Goal: Task Accomplishment & Management: Use online tool/utility

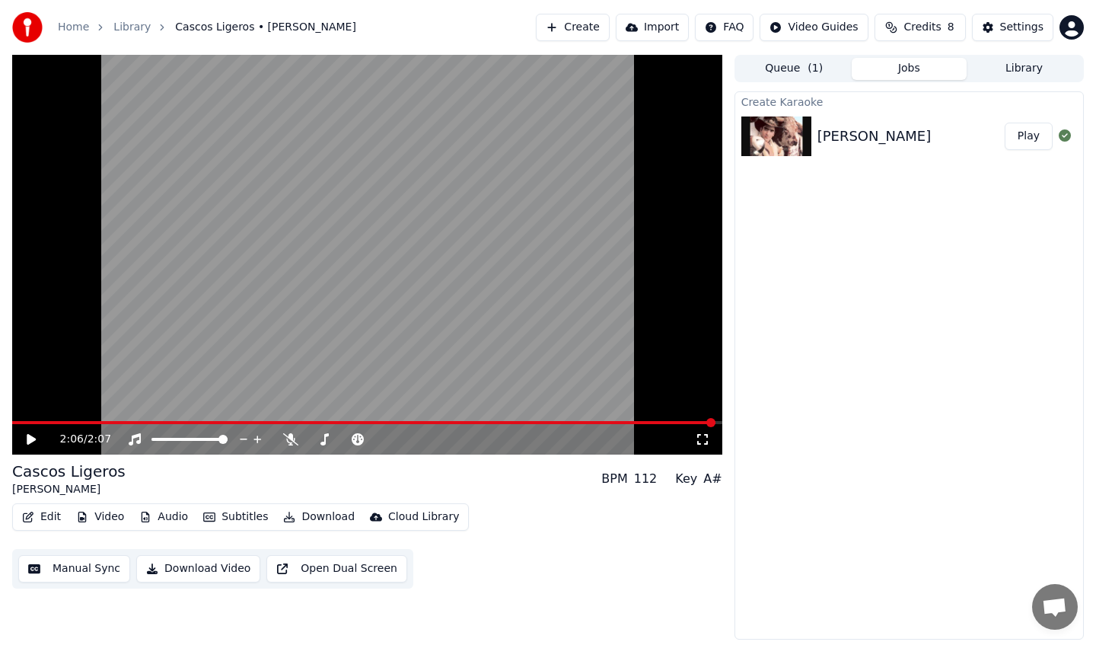
click at [28, 440] on icon at bounding box center [31, 439] width 9 height 11
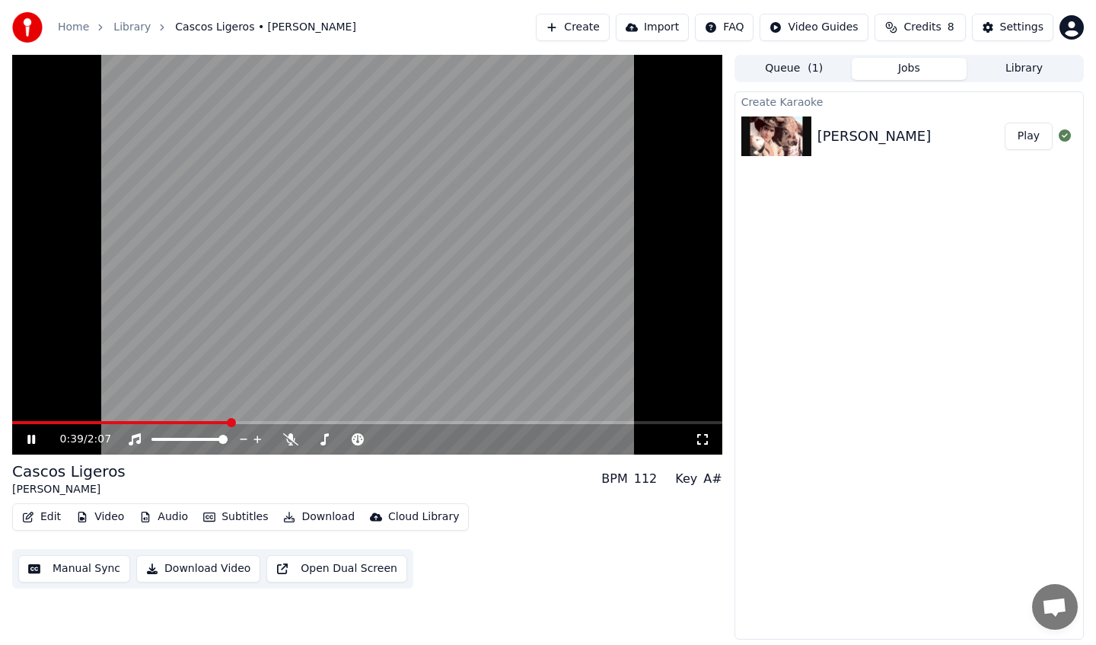
click at [427, 231] on video at bounding box center [367, 254] width 710 height 399
click at [329, 517] on button "Download" at bounding box center [319, 516] width 84 height 21
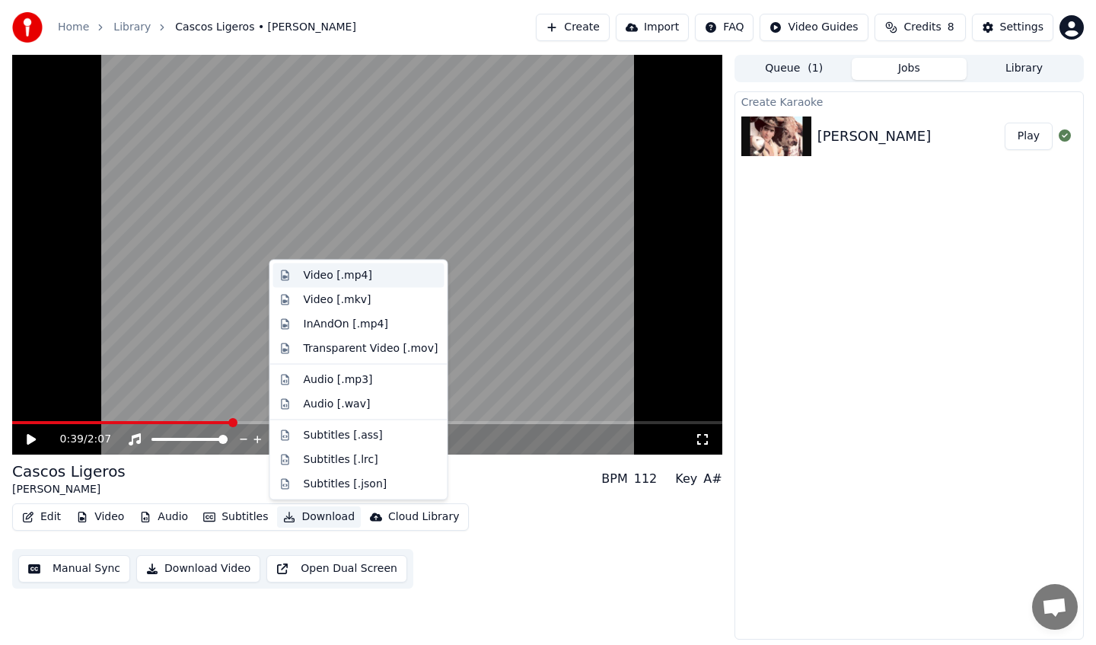
click at [374, 278] on div "Video [.mp4]" at bounding box center [371, 275] width 135 height 15
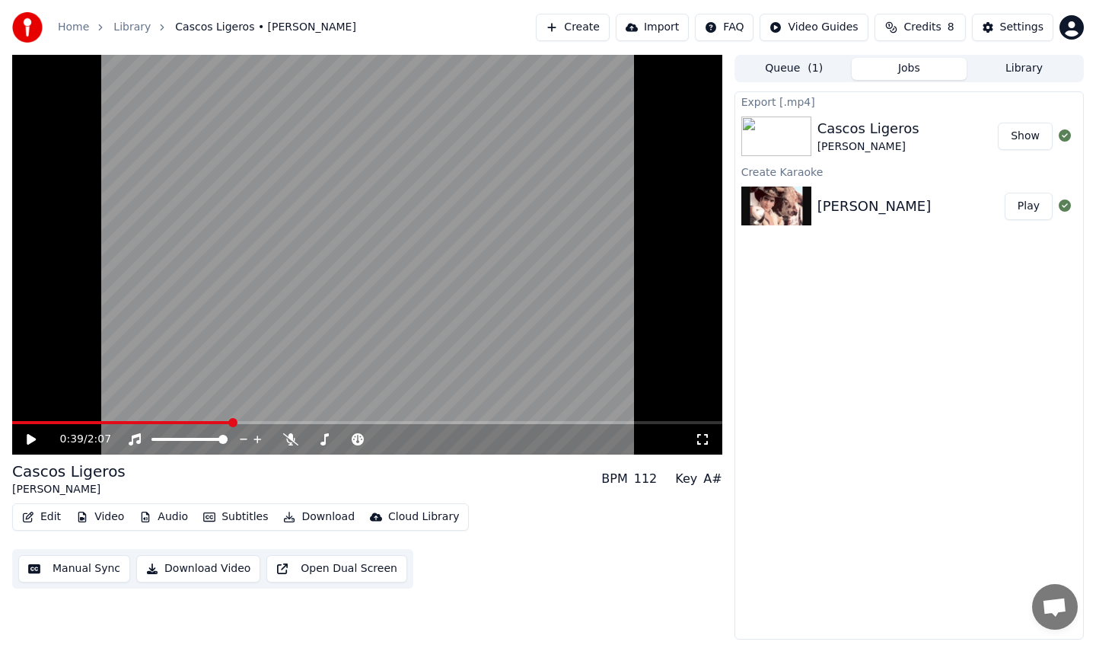
click at [1027, 142] on button "Show" at bounding box center [1025, 136] width 55 height 27
click at [595, 28] on button "Create" at bounding box center [573, 27] width 74 height 27
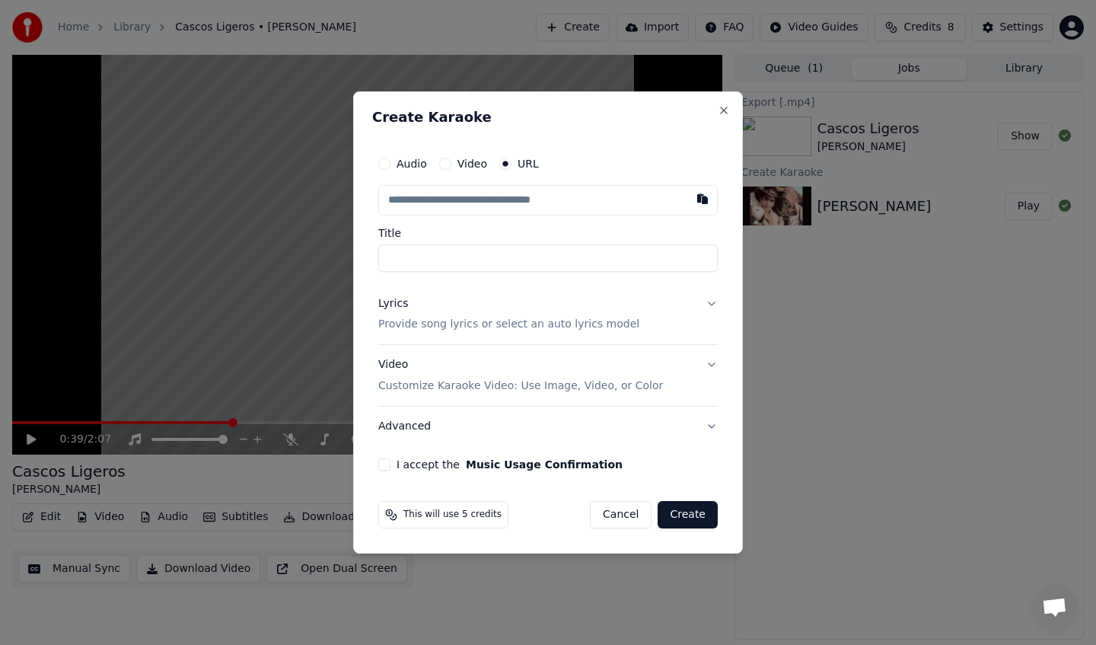
click at [449, 256] on input "Title" at bounding box center [547, 257] width 339 height 27
type input "**********"
click at [466, 459] on button "Music Usage Confirmation" at bounding box center [544, 464] width 157 height 11
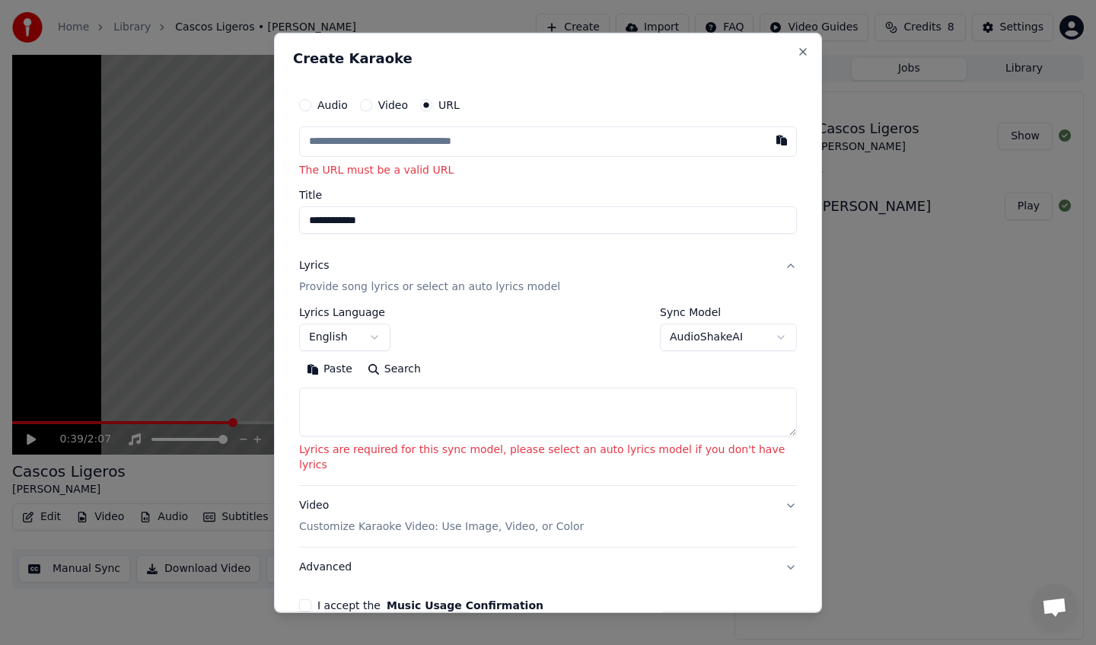
click at [348, 221] on input "**********" at bounding box center [548, 219] width 498 height 27
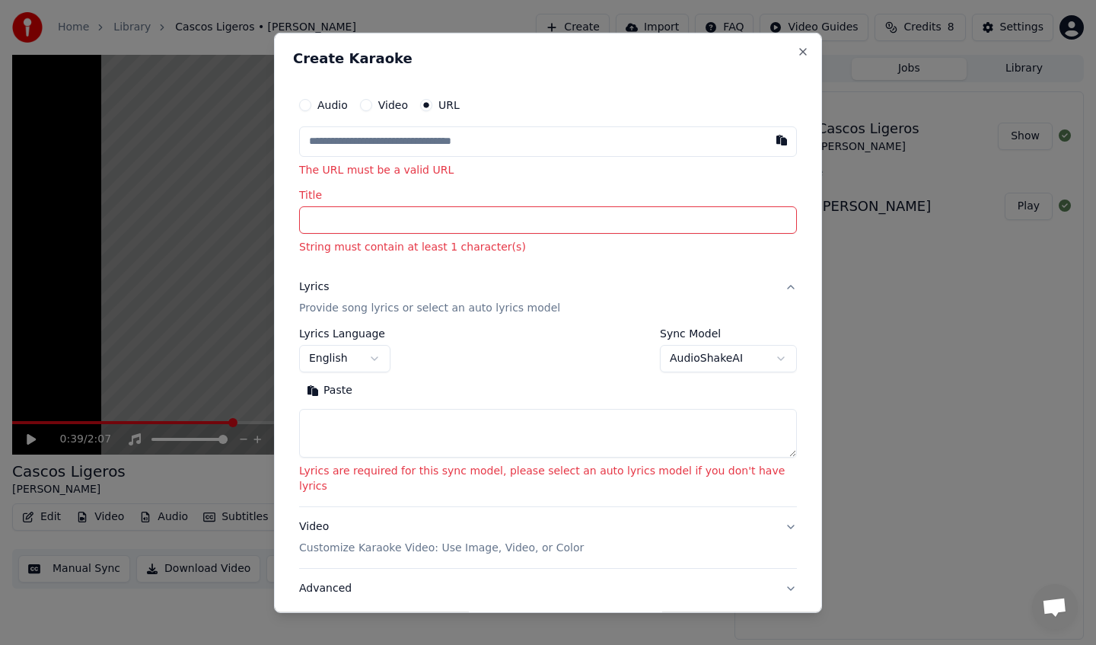
click at [399, 141] on input "text" at bounding box center [548, 141] width 498 height 30
paste input "**********"
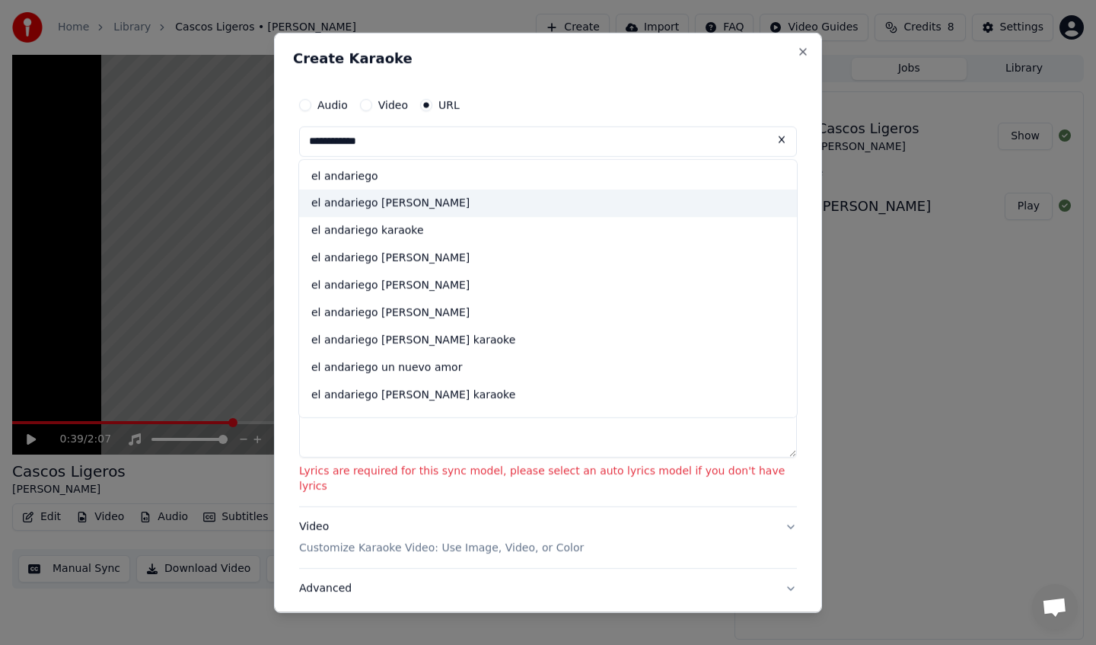
click at [443, 205] on div "el andariego [PERSON_NAME]" at bounding box center [548, 202] width 498 height 27
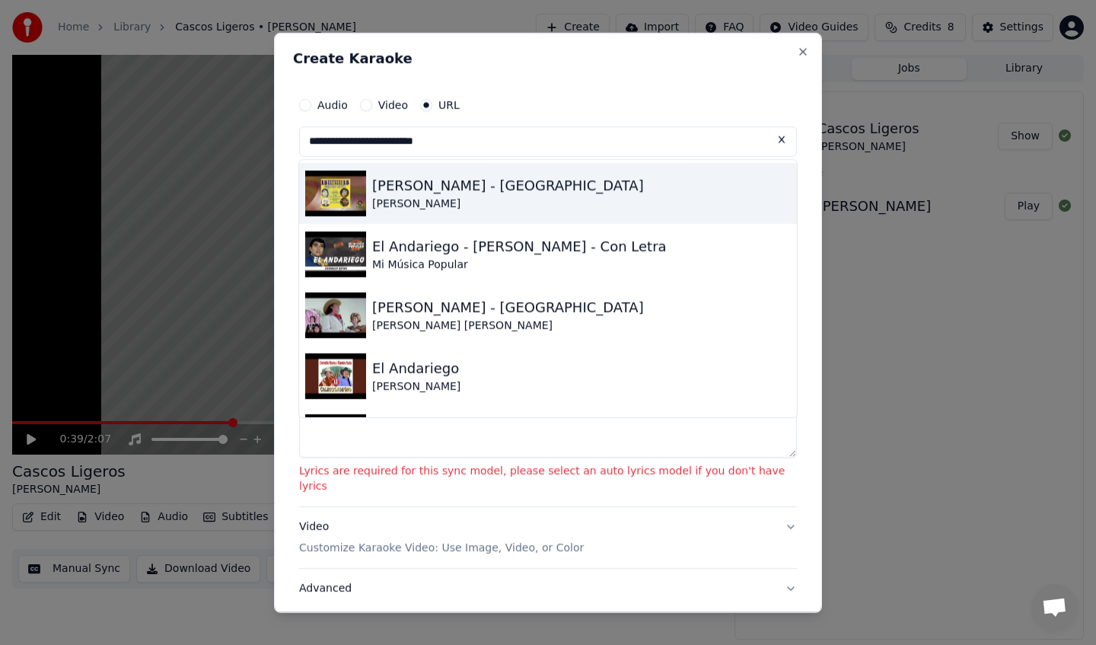
click at [530, 185] on div "[PERSON_NAME] - [GEOGRAPHIC_DATA]" at bounding box center [508, 184] width 272 height 21
type input "**********"
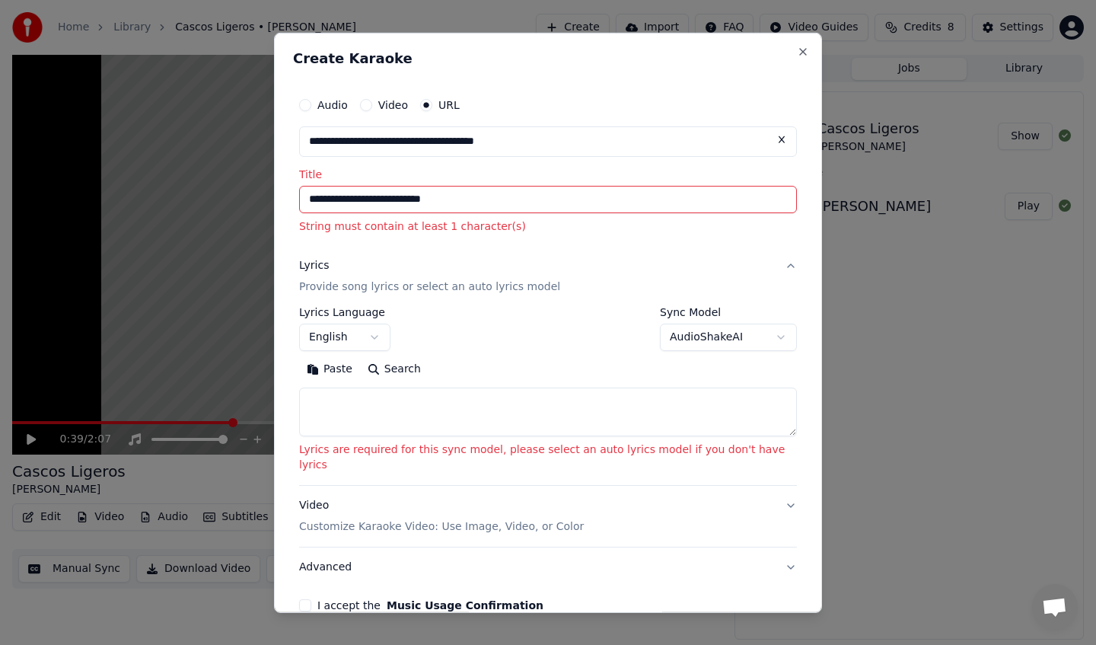
click at [495, 202] on input "**********" at bounding box center [548, 198] width 498 height 27
click at [384, 337] on button "English" at bounding box center [344, 336] width 91 height 27
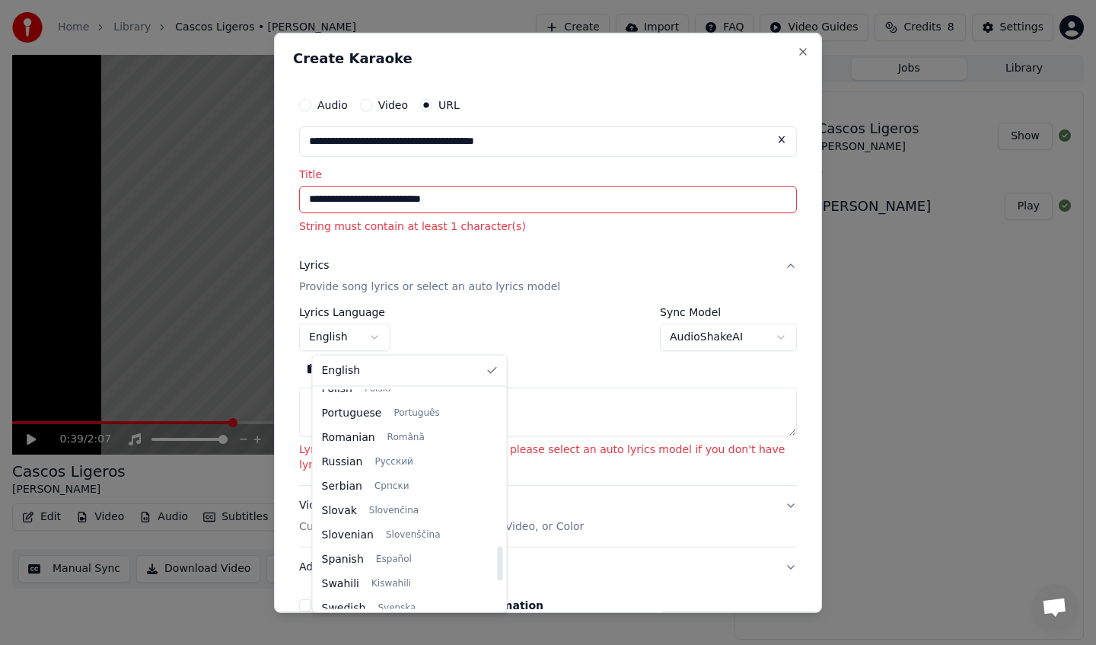
scroll to position [997, 0]
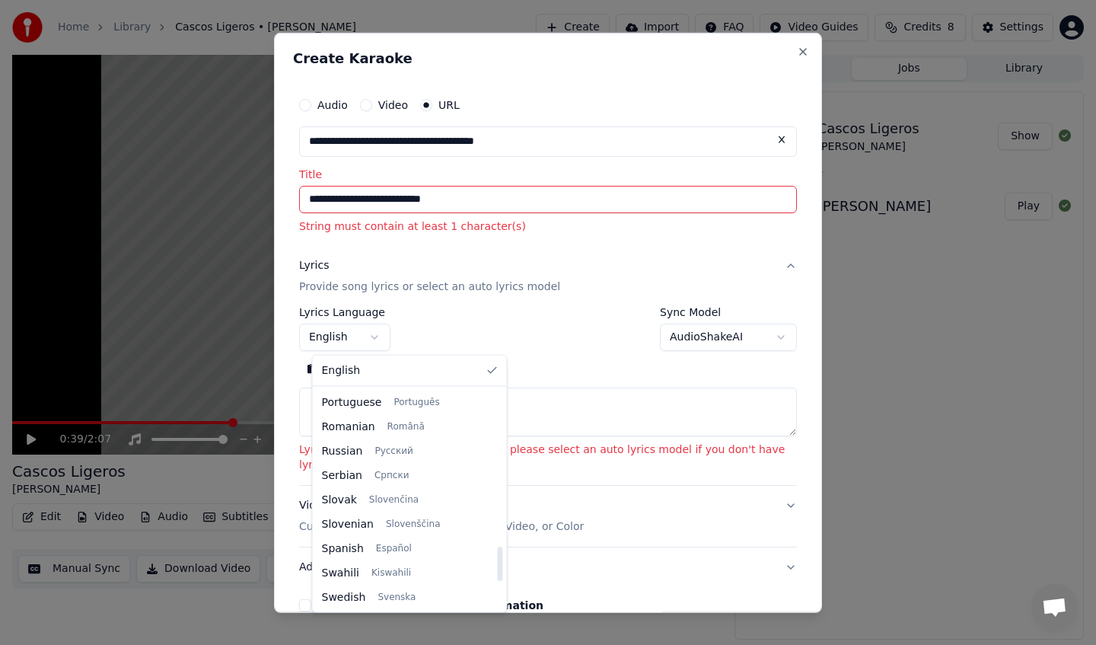
select select "**"
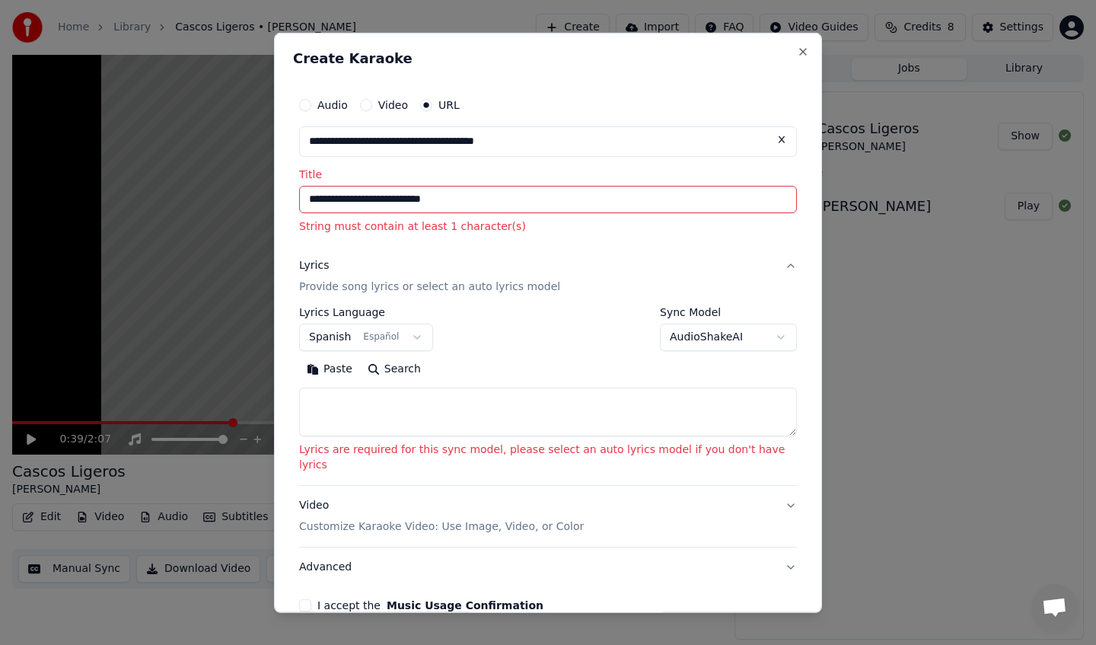
click at [545, 196] on input "**********" at bounding box center [548, 198] width 498 height 27
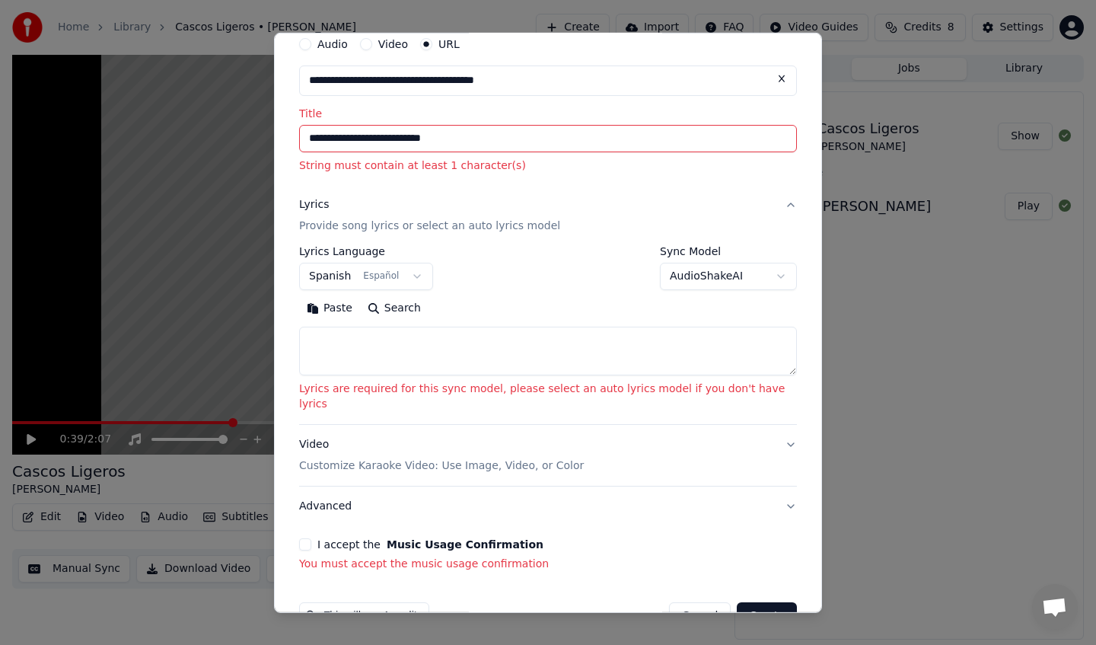
scroll to position [88, 0]
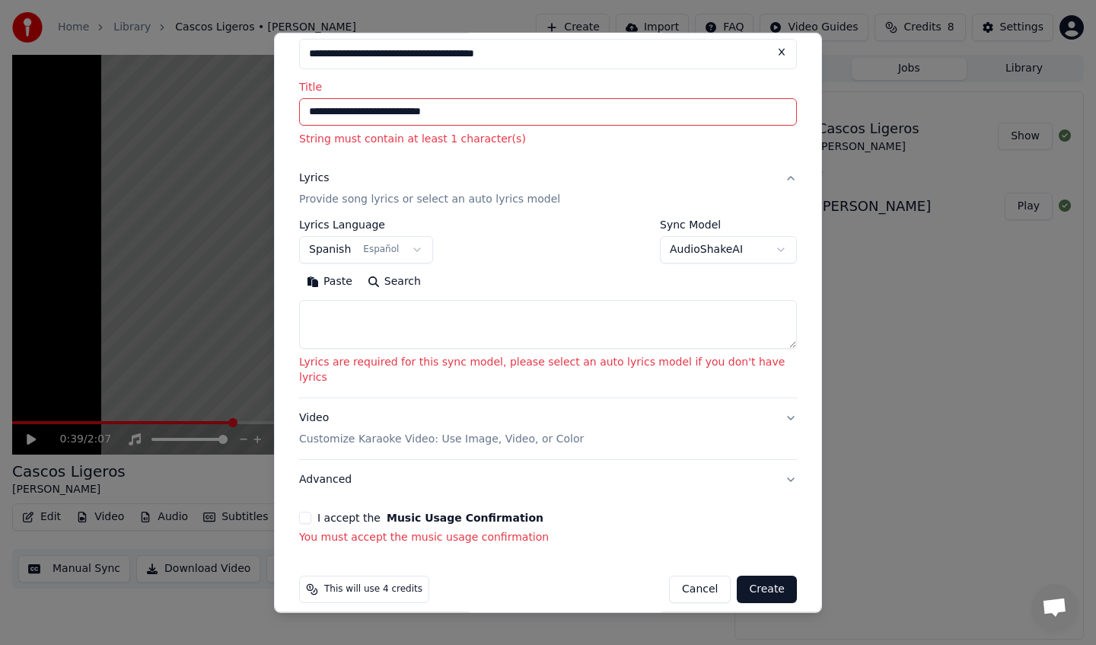
click at [311, 511] on button "I accept the Music Usage Confirmation" at bounding box center [305, 517] width 12 height 12
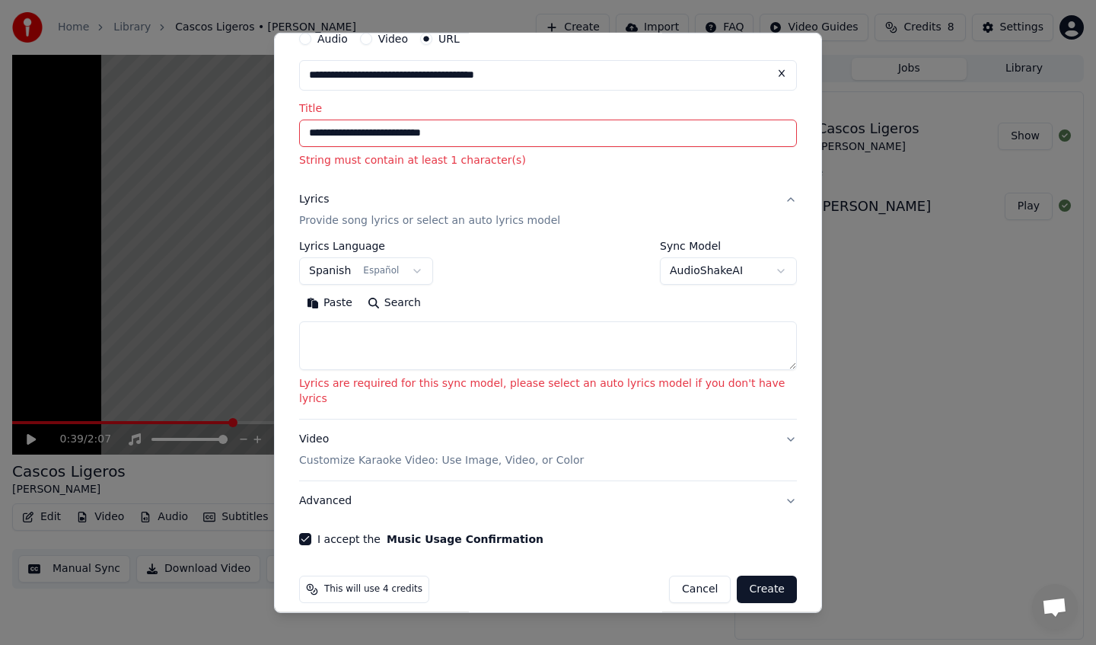
scroll to position [65, 0]
click at [769, 273] on button "AudioShakeAI" at bounding box center [728, 272] width 137 height 27
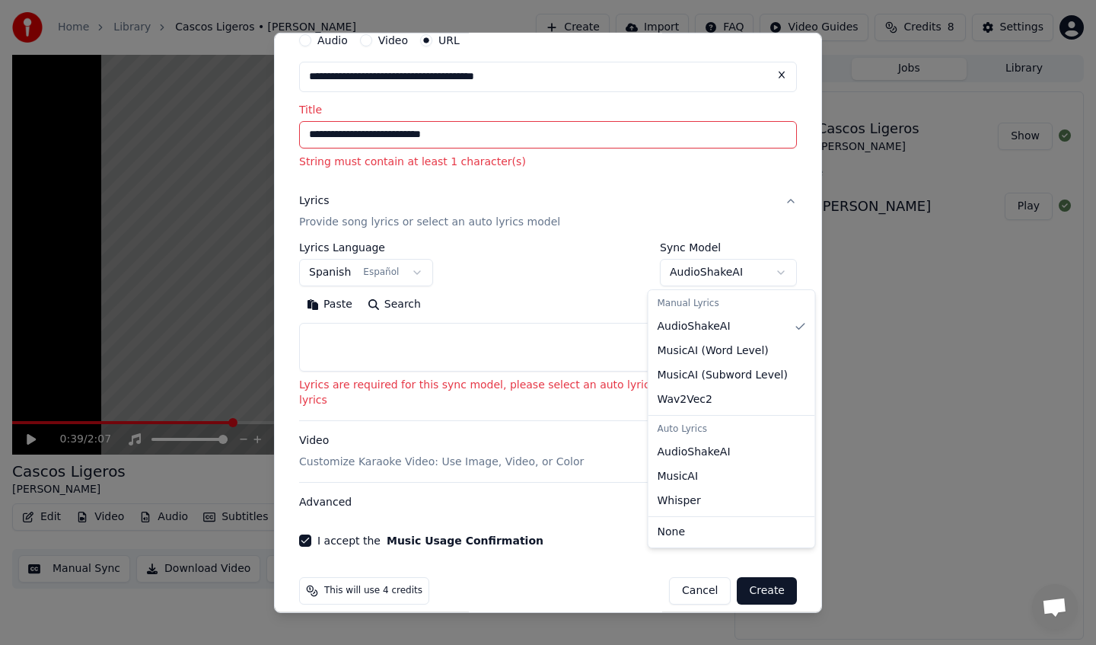
scroll to position [0, 0]
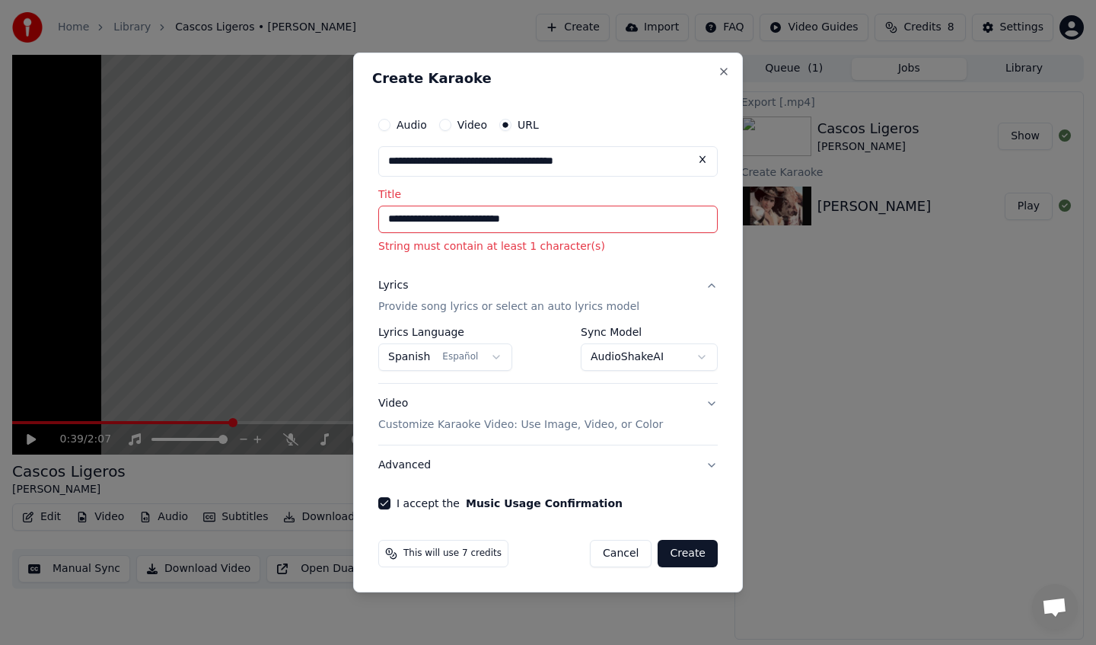
click at [699, 555] on button "Create" at bounding box center [687, 553] width 60 height 27
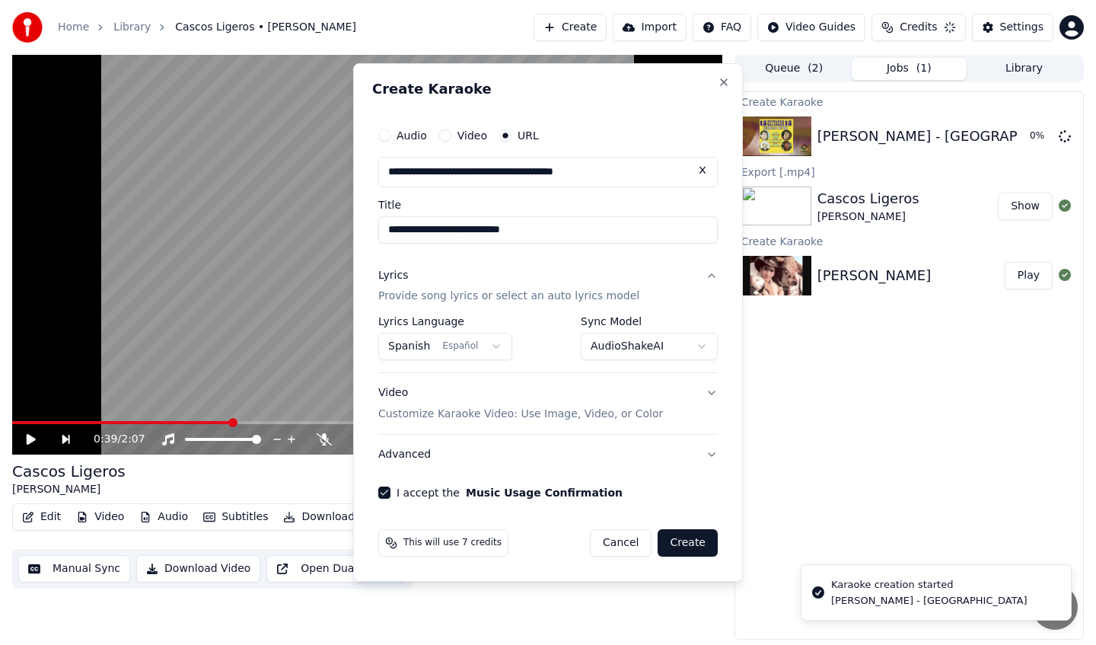
select select "**********"
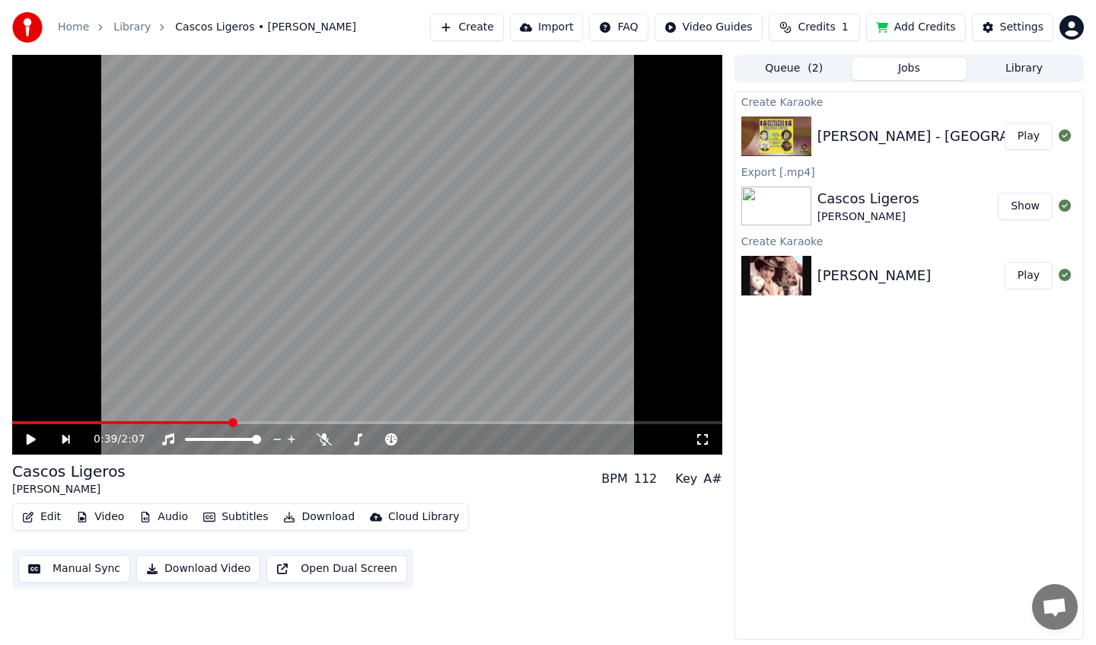
click at [1032, 137] on button "Play" at bounding box center [1028, 136] width 48 height 27
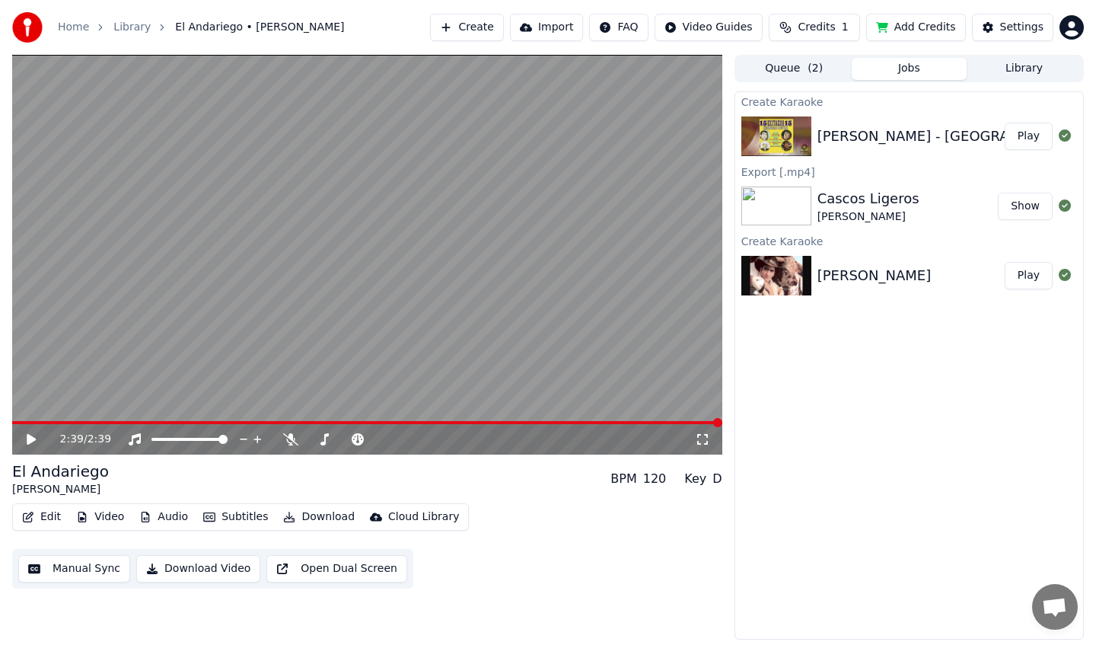
click at [218, 568] on button "Download Video" at bounding box center [198, 568] width 124 height 27
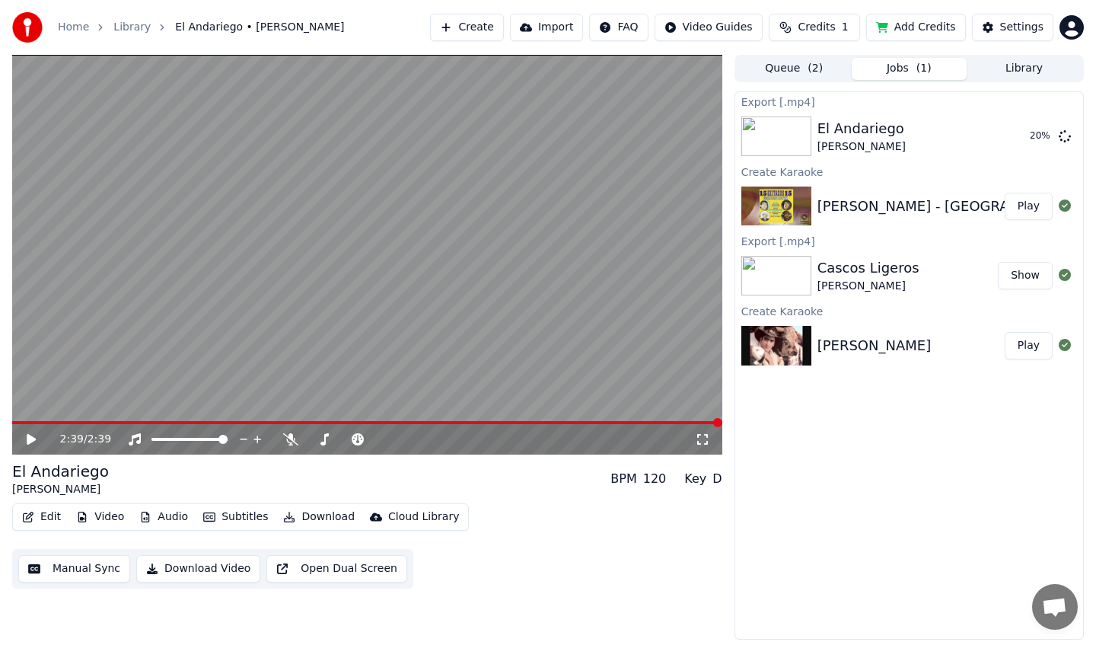
click at [225, 570] on button "Download Video" at bounding box center [198, 568] width 124 height 27
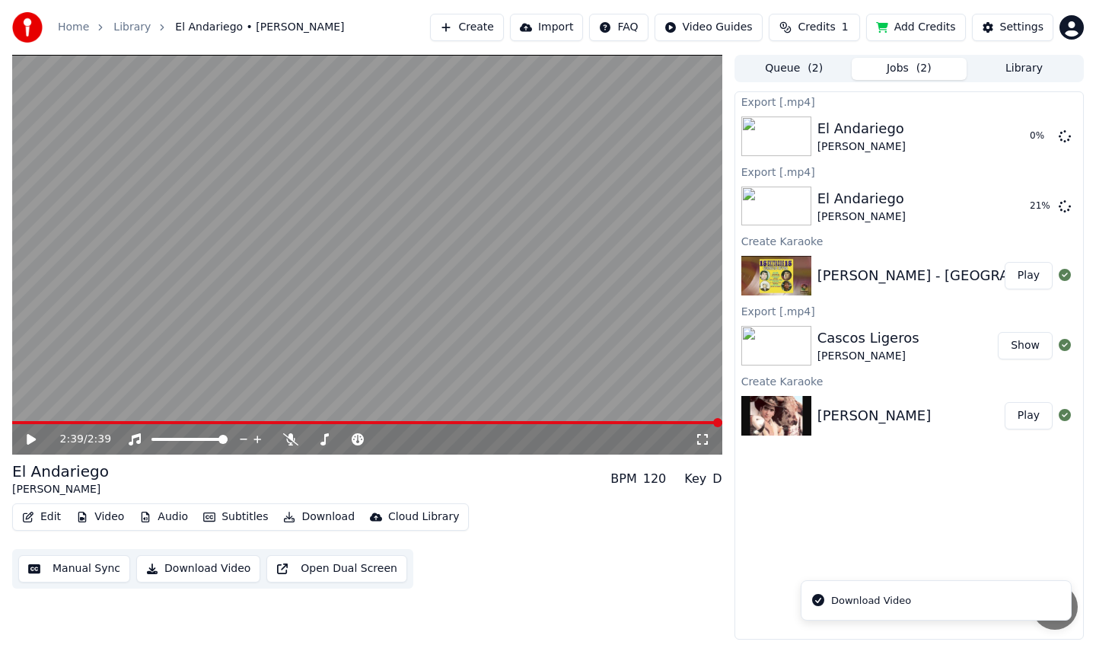
click at [918, 594] on li "Download Video" at bounding box center [936, 600] width 271 height 41
click at [1064, 136] on icon at bounding box center [1064, 135] width 12 height 12
click at [1064, 137] on icon at bounding box center [1064, 135] width 12 height 12
click at [1062, 138] on icon at bounding box center [1064, 135] width 12 height 12
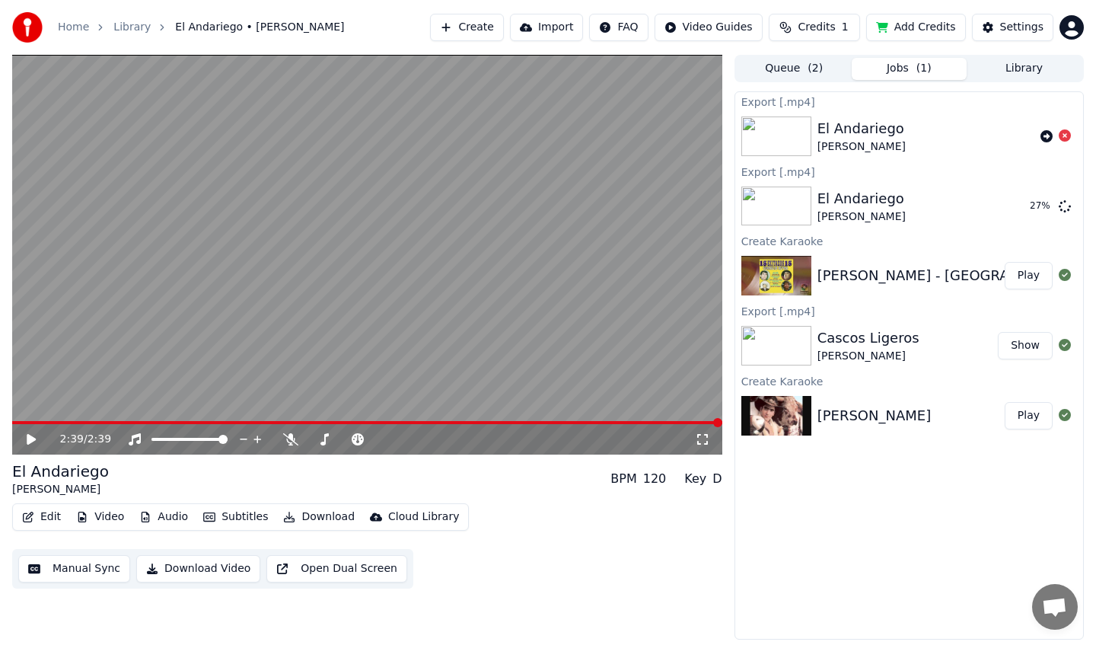
click at [1069, 138] on icon at bounding box center [1064, 135] width 12 height 12
click at [1065, 136] on icon at bounding box center [1064, 135] width 12 height 12
click at [460, 524] on div "Edit Video Audio Subtitles Download Cloud Library Manual Sync Download Video Op…" at bounding box center [367, 545] width 710 height 85
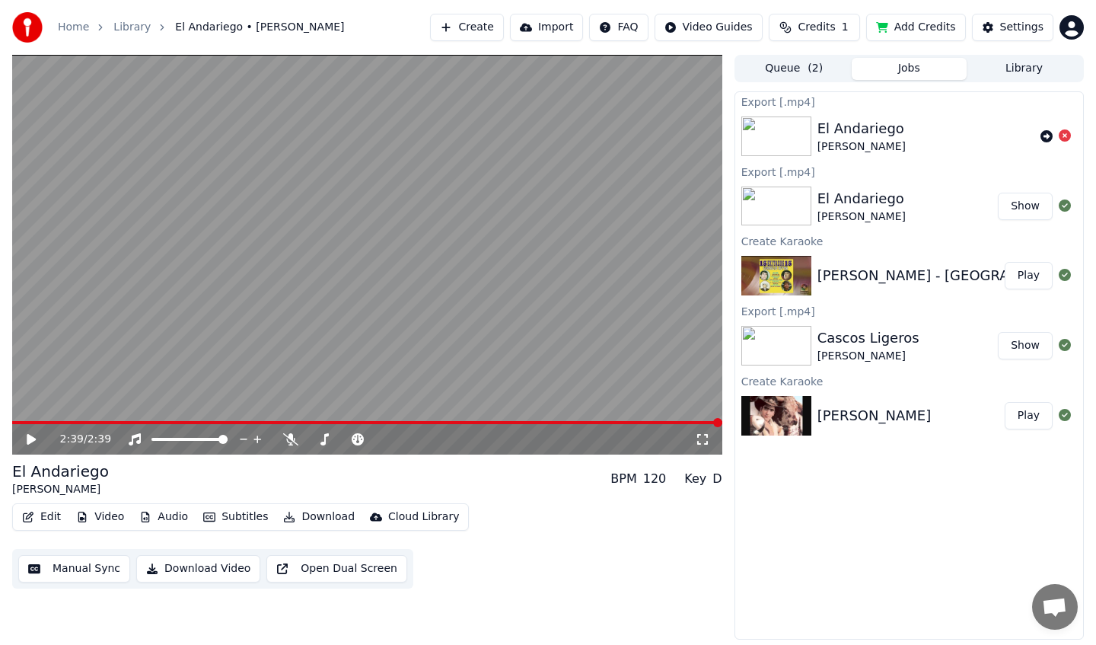
click at [34, 439] on icon at bounding box center [31, 439] width 9 height 11
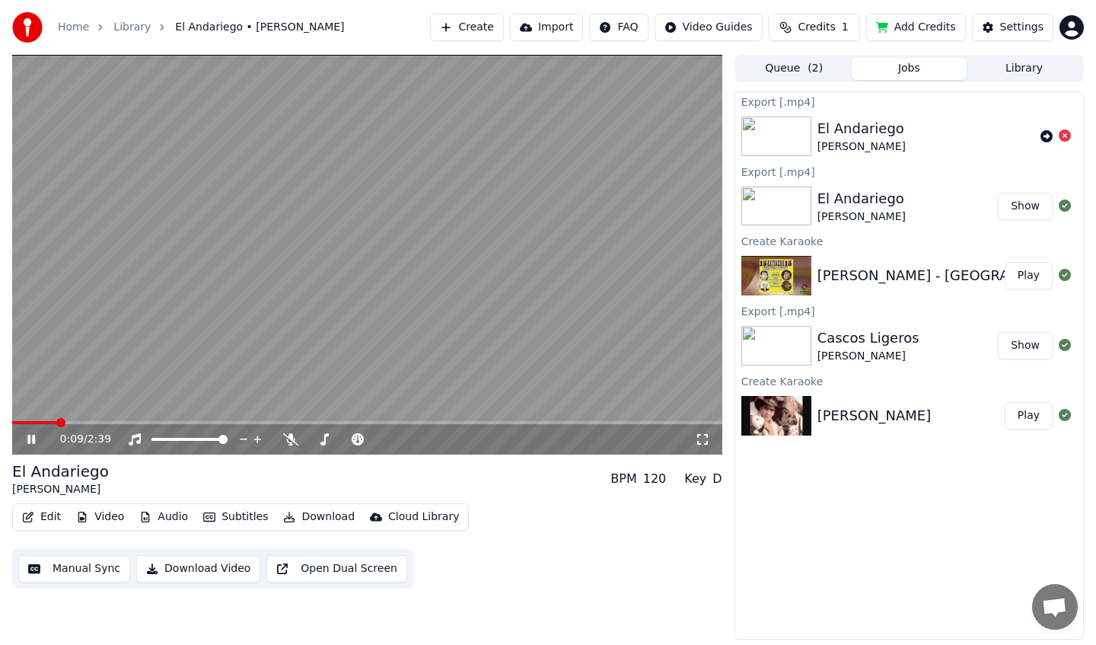
click at [34, 435] on icon at bounding box center [31, 438] width 8 height 9
click at [56, 516] on button "Edit" at bounding box center [41, 516] width 51 height 21
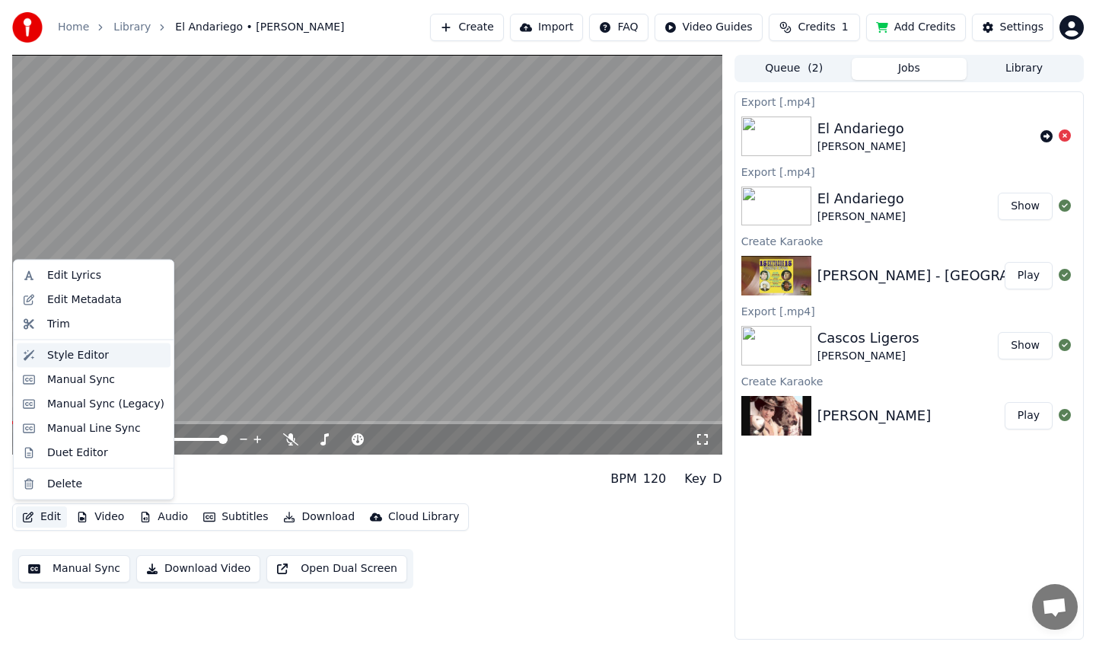
click at [119, 352] on div "Style Editor" at bounding box center [105, 354] width 117 height 15
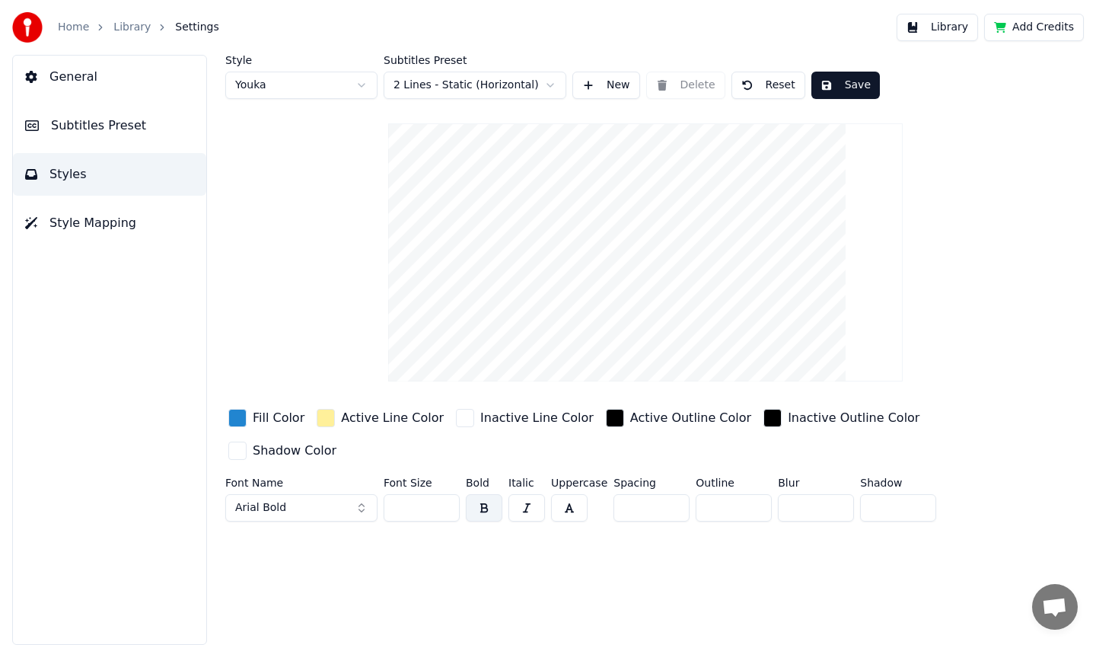
click at [151, 222] on button "Style Mapping" at bounding box center [109, 223] width 193 height 43
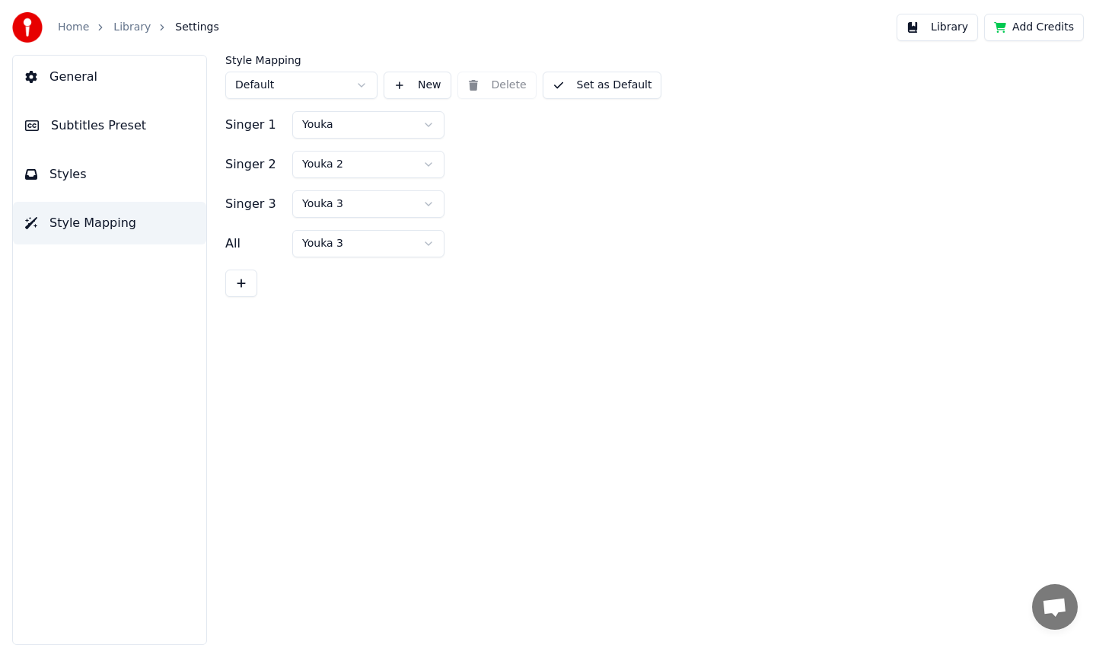
click at [134, 132] on span "Subtitles Preset" at bounding box center [98, 125] width 95 height 18
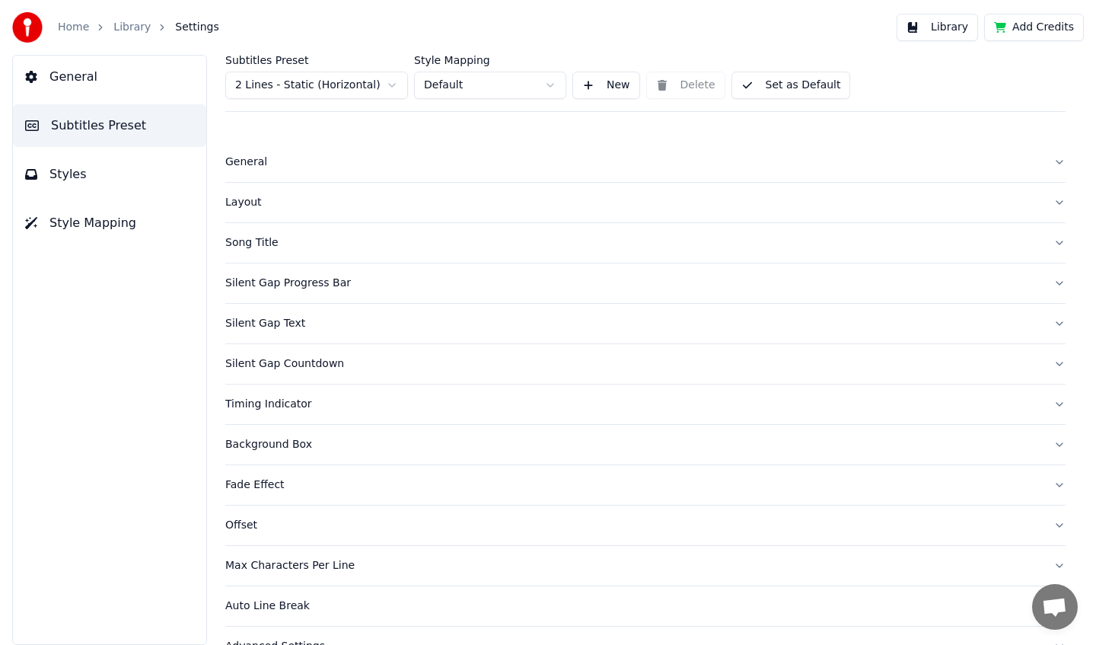
scroll to position [33, 0]
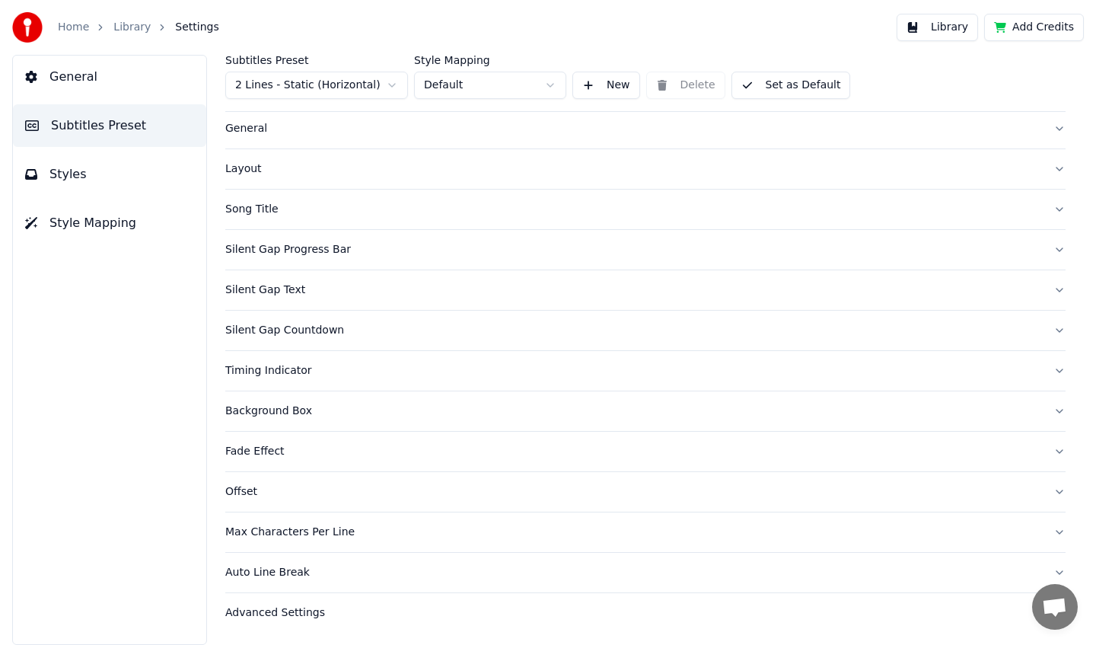
click at [298, 413] on div "Background Box" at bounding box center [633, 410] width 816 height 15
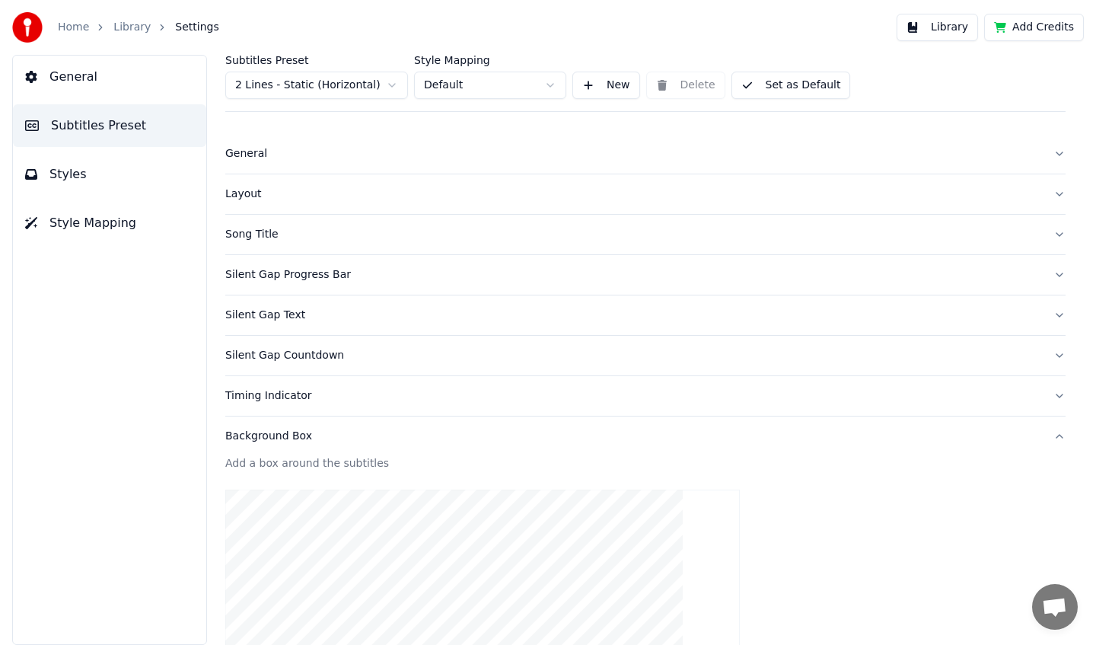
scroll to position [0, 0]
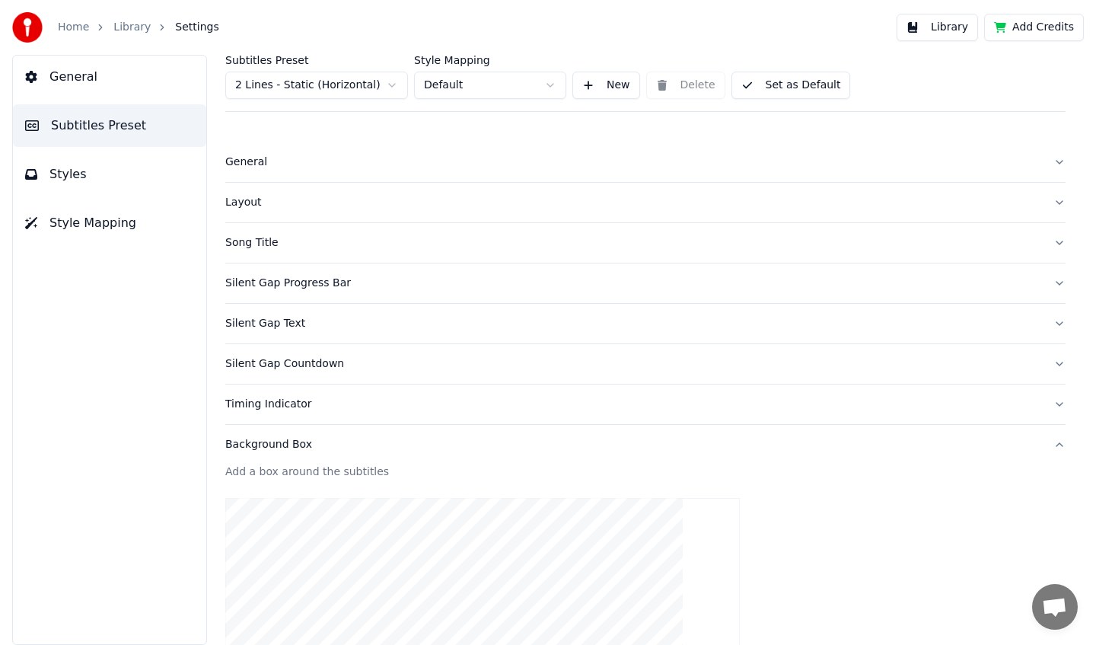
click at [252, 203] on div "Layout" at bounding box center [633, 202] width 816 height 15
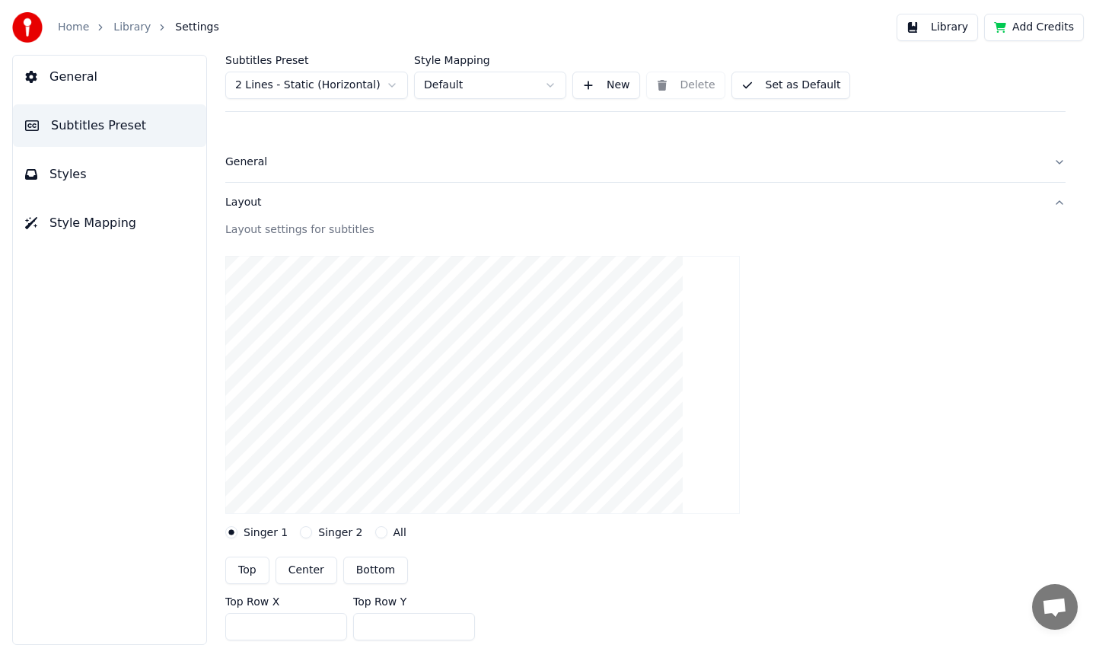
click at [123, 175] on button "Styles" at bounding box center [109, 174] width 193 height 43
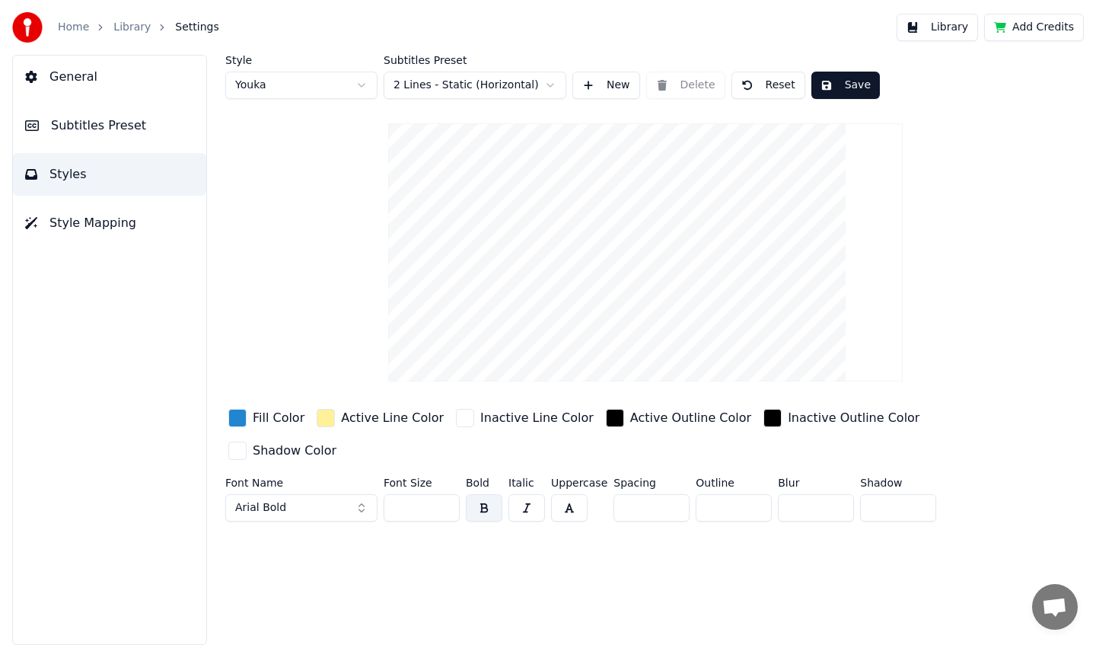
click at [130, 231] on button "Style Mapping" at bounding box center [109, 223] width 193 height 43
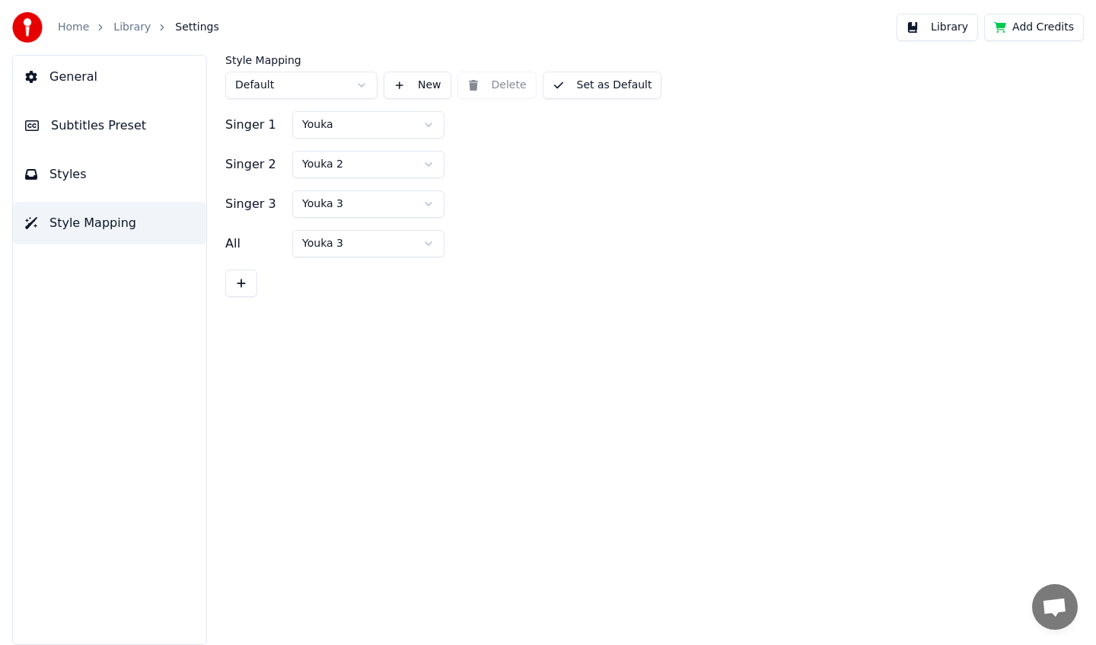
click at [90, 81] on span "General" at bounding box center [73, 77] width 48 height 18
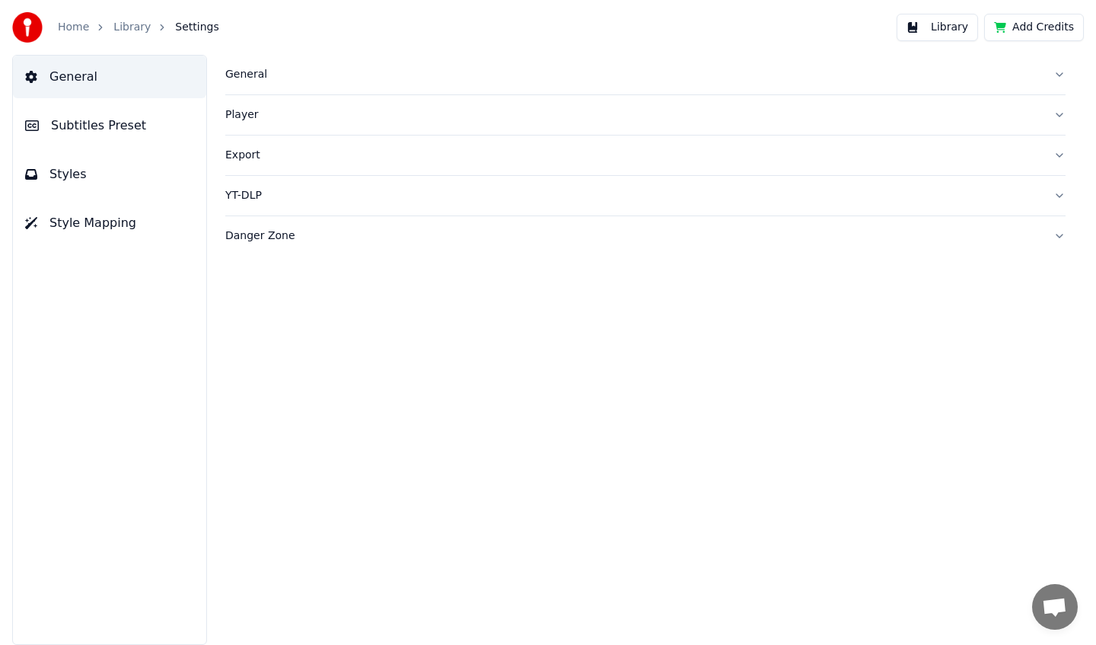
click at [252, 80] on div "General" at bounding box center [633, 74] width 816 height 15
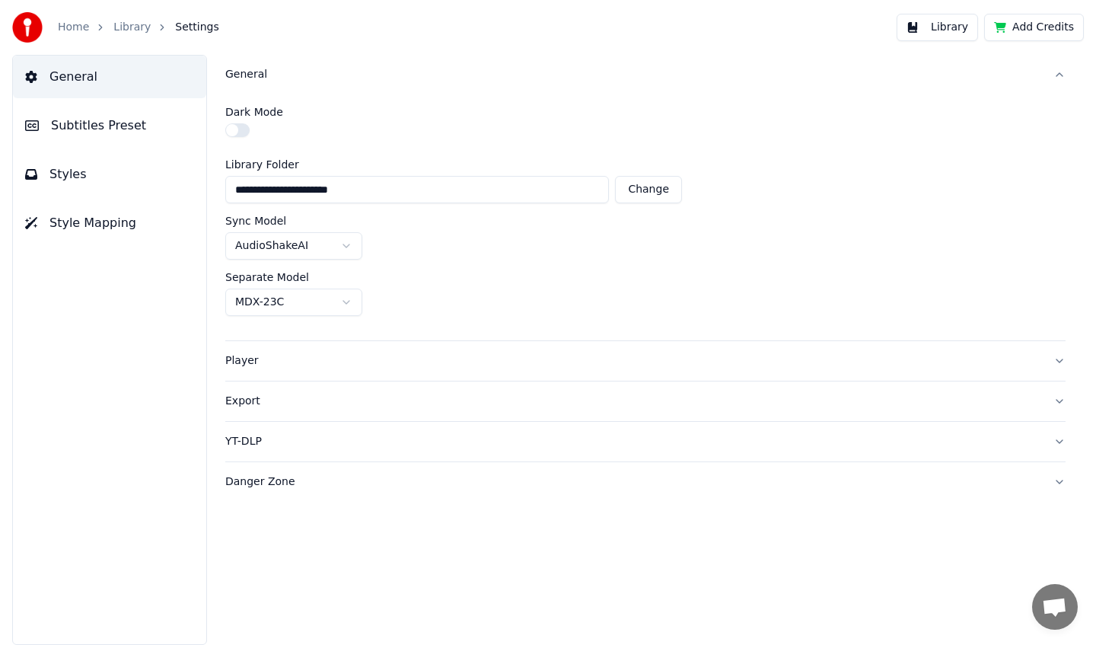
click at [106, 182] on button "Styles" at bounding box center [109, 174] width 193 height 43
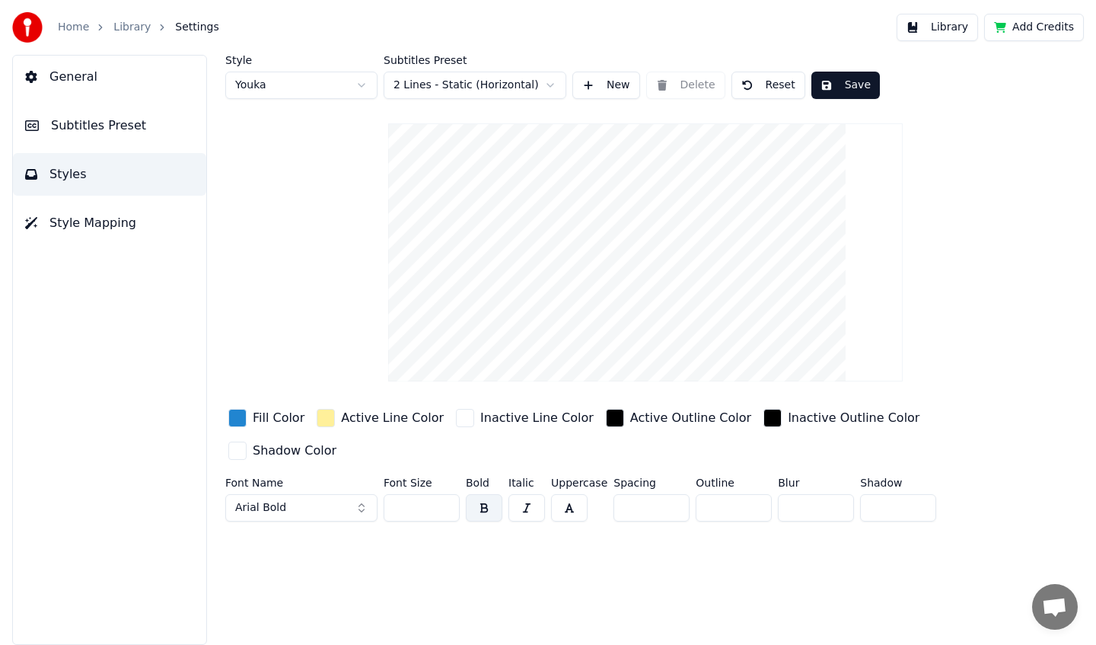
click at [106, 182] on button "Styles" at bounding box center [109, 174] width 193 height 43
click at [75, 31] on link "Home" at bounding box center [73, 27] width 31 height 15
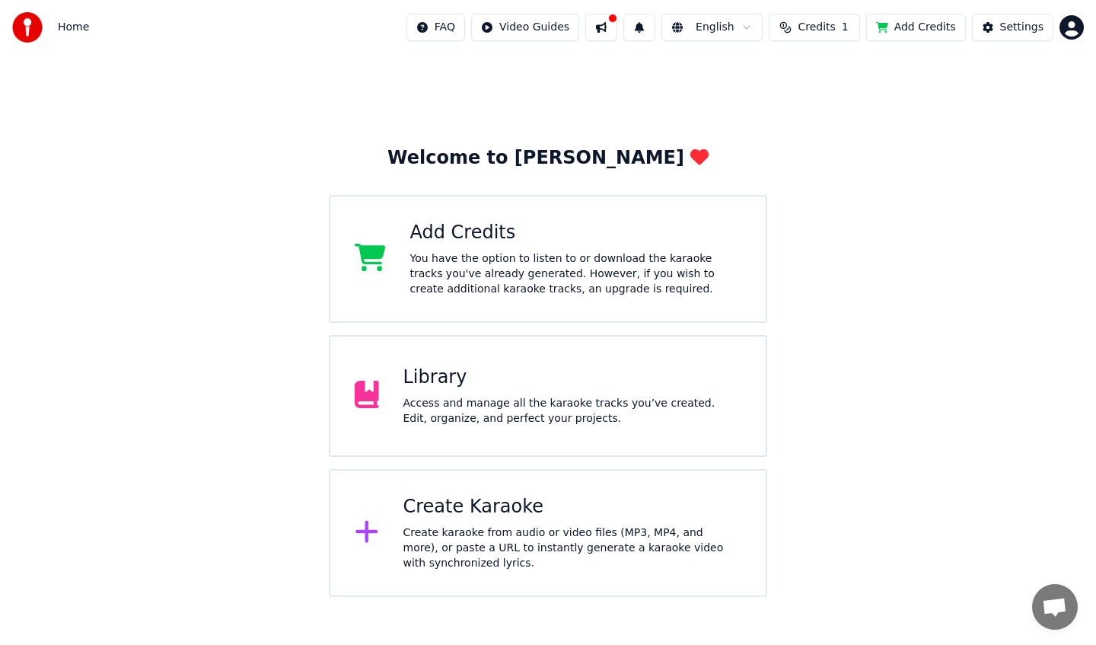
click at [70, 30] on span "Home" at bounding box center [73, 27] width 31 height 15
click at [27, 32] on img at bounding box center [27, 27] width 30 height 30
click at [1075, 32] on html "Home FAQ Video Guides English Credits 1 Add Credits Settings Welcome to Youka A…" at bounding box center [548, 298] width 1096 height 597
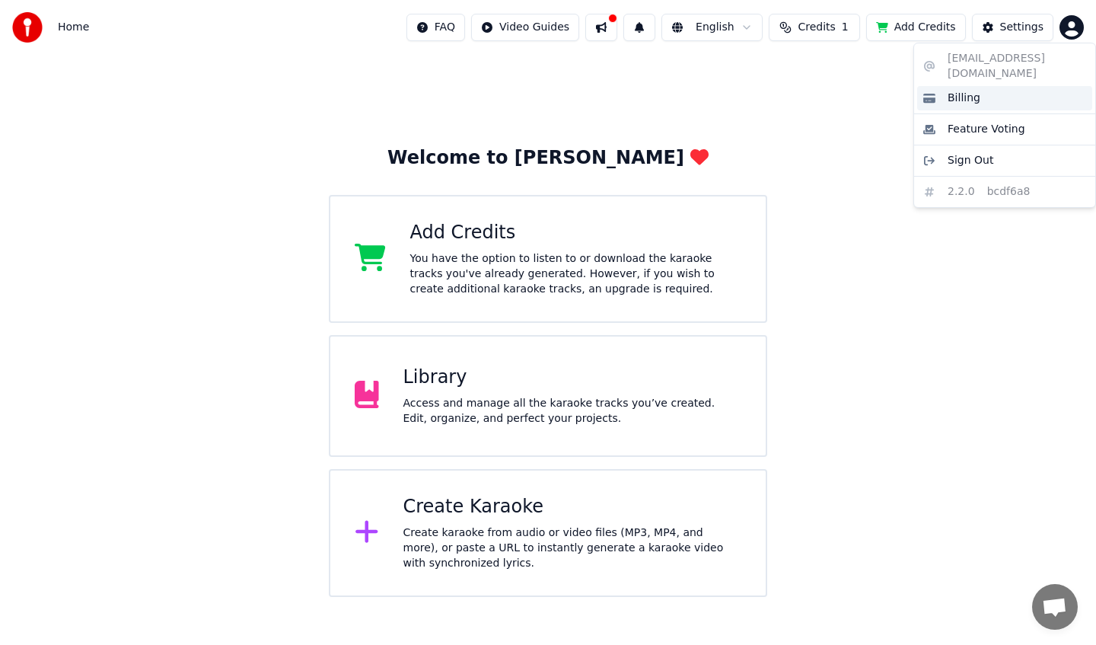
click at [976, 91] on span "Billing" at bounding box center [963, 98] width 33 height 15
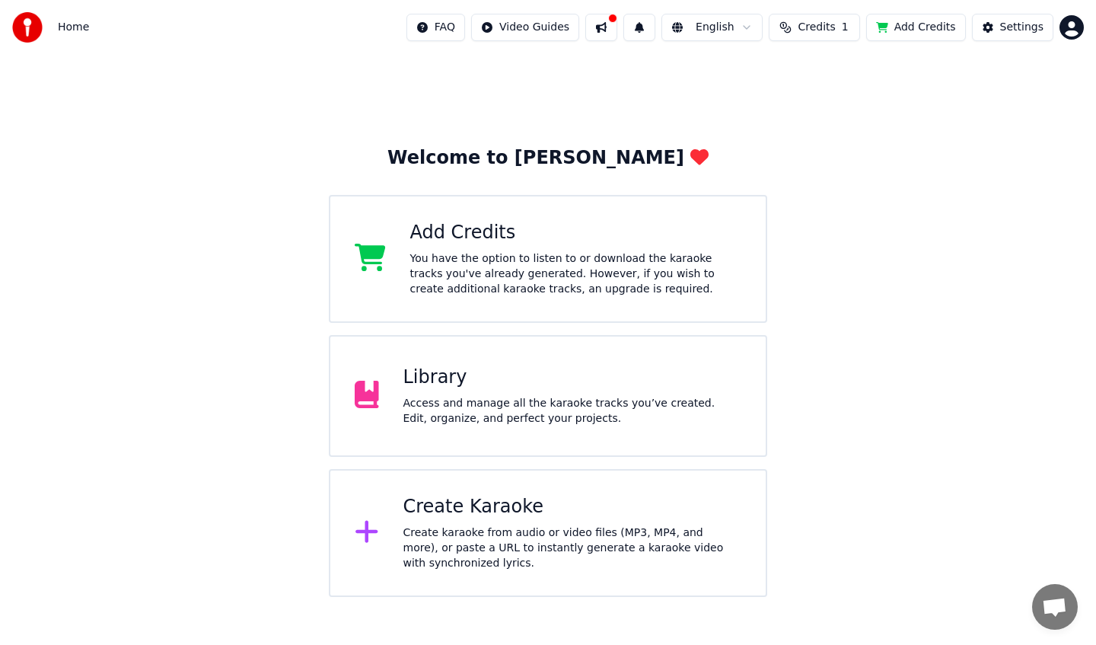
click at [617, 27] on button at bounding box center [601, 27] width 32 height 27
click at [531, 75] on div "Welcome to Youka Add Credits You have the option to listen to or download the k…" at bounding box center [548, 326] width 1096 height 542
click at [517, 373] on div "Library" at bounding box center [572, 377] width 339 height 24
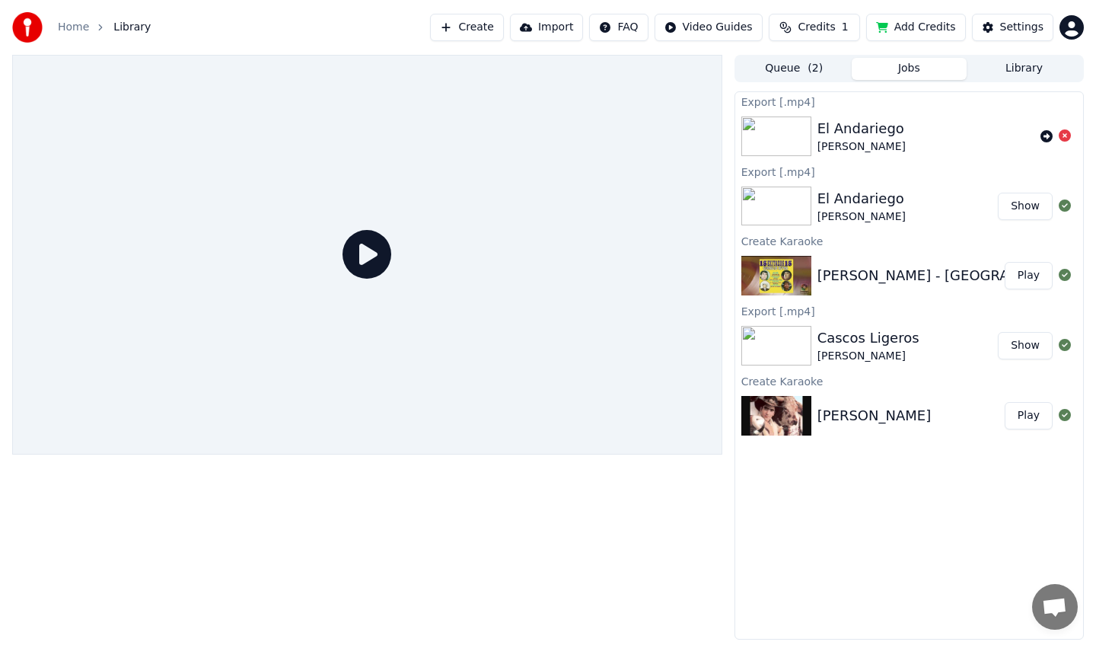
click at [903, 260] on div "[PERSON_NAME] - El Andariego Play" at bounding box center [909, 276] width 348 height 52
click at [894, 283] on div "[PERSON_NAME] - [GEOGRAPHIC_DATA]" at bounding box center [953, 275] width 272 height 21
click at [1071, 275] on div at bounding box center [1064, 275] width 24 height 18
click at [1065, 275] on icon at bounding box center [1064, 275] width 12 height 12
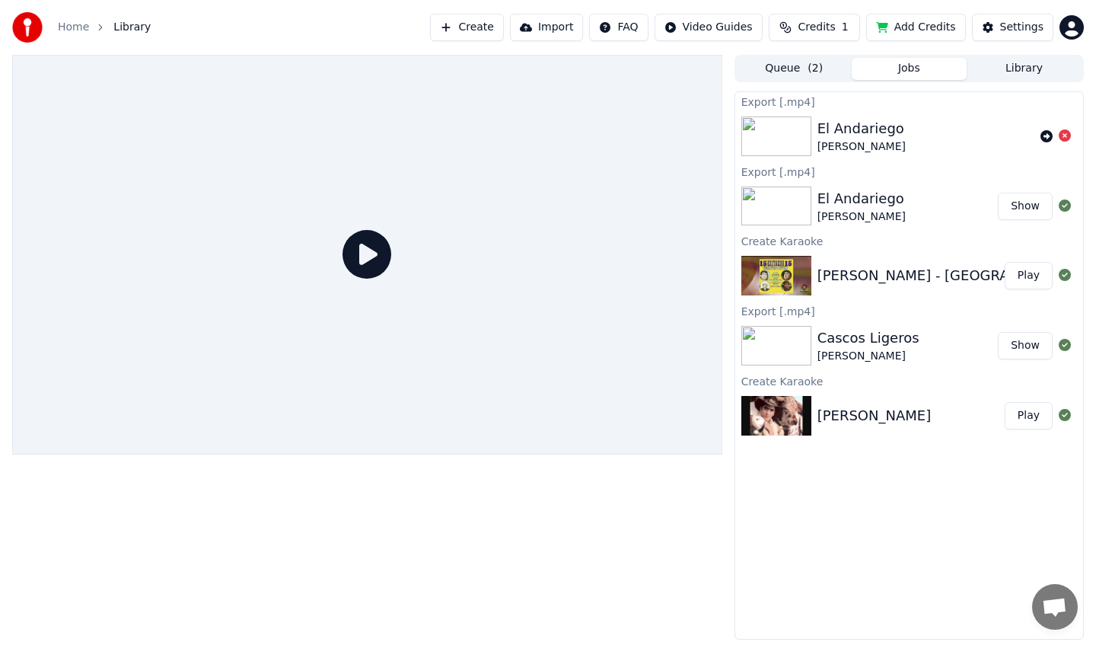
click at [1032, 278] on button "Play" at bounding box center [1028, 275] width 48 height 27
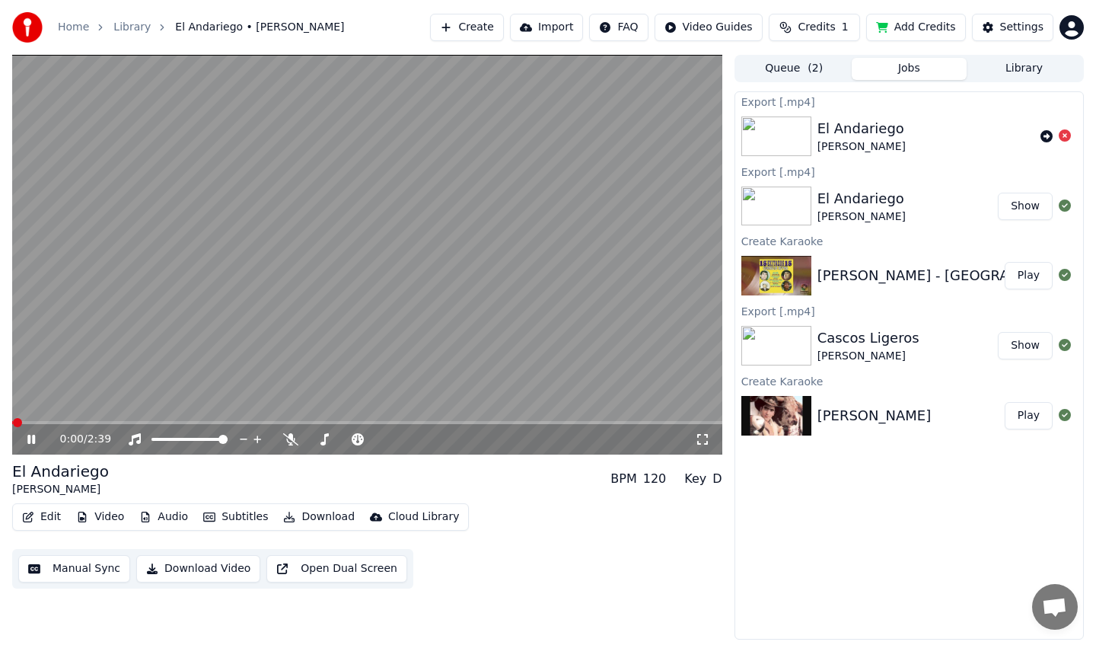
click at [397, 302] on video at bounding box center [367, 254] width 710 height 399
click at [110, 518] on button "Video" at bounding box center [100, 516] width 60 height 21
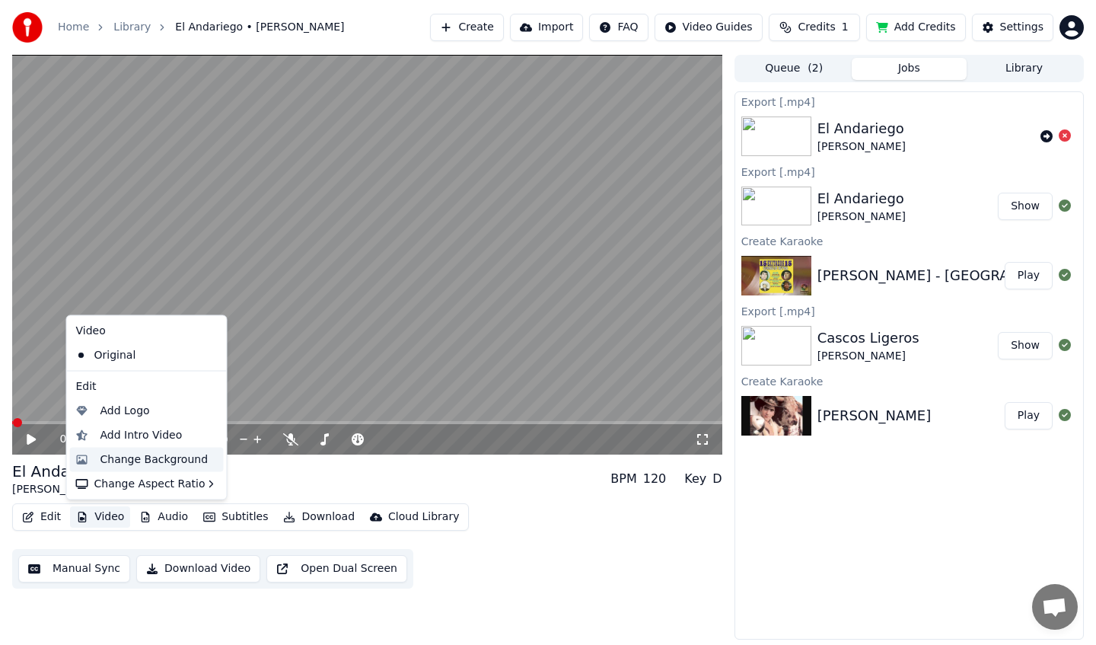
click at [186, 461] on div "Change Background" at bounding box center [154, 458] width 108 height 15
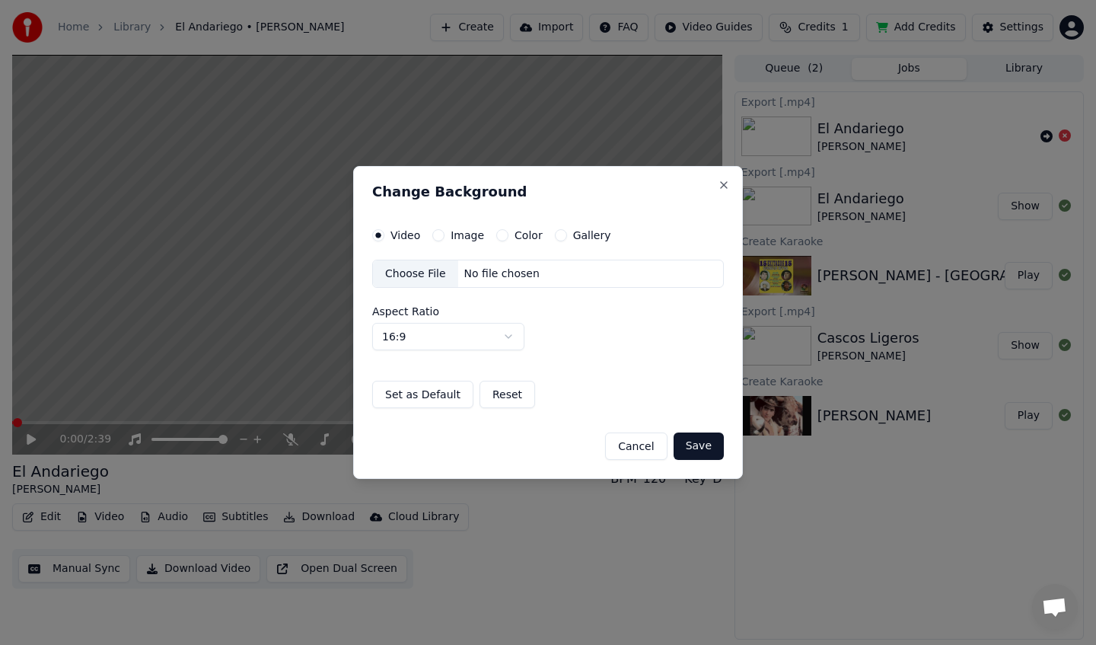
click at [440, 234] on button "Image" at bounding box center [438, 235] width 12 height 12
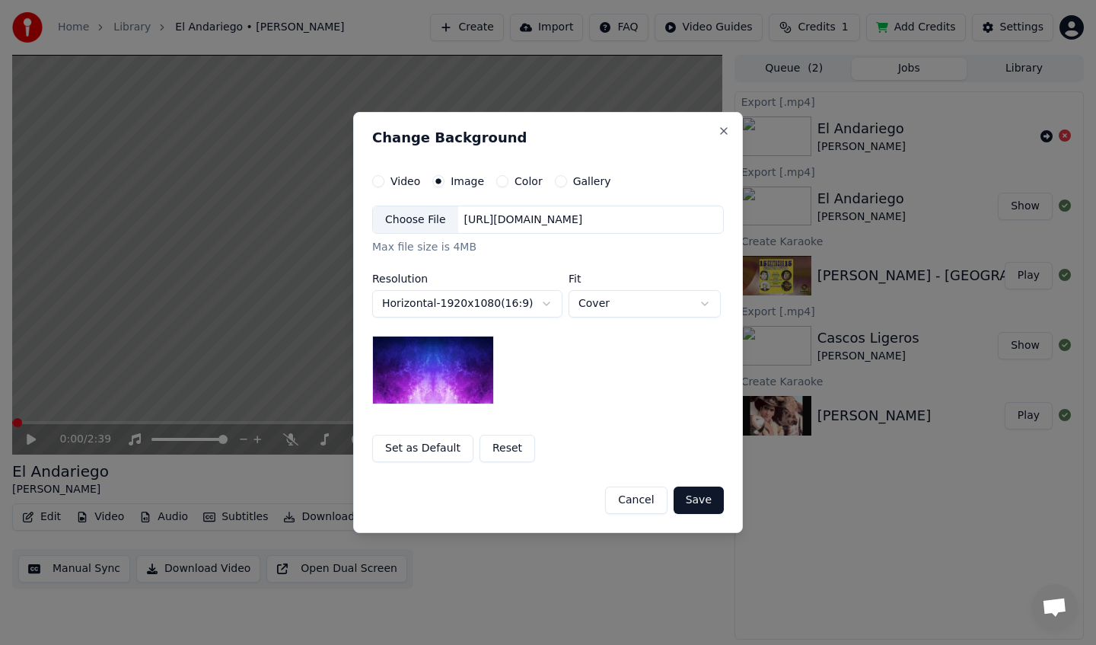
click at [500, 181] on button "Color" at bounding box center [502, 181] width 12 height 12
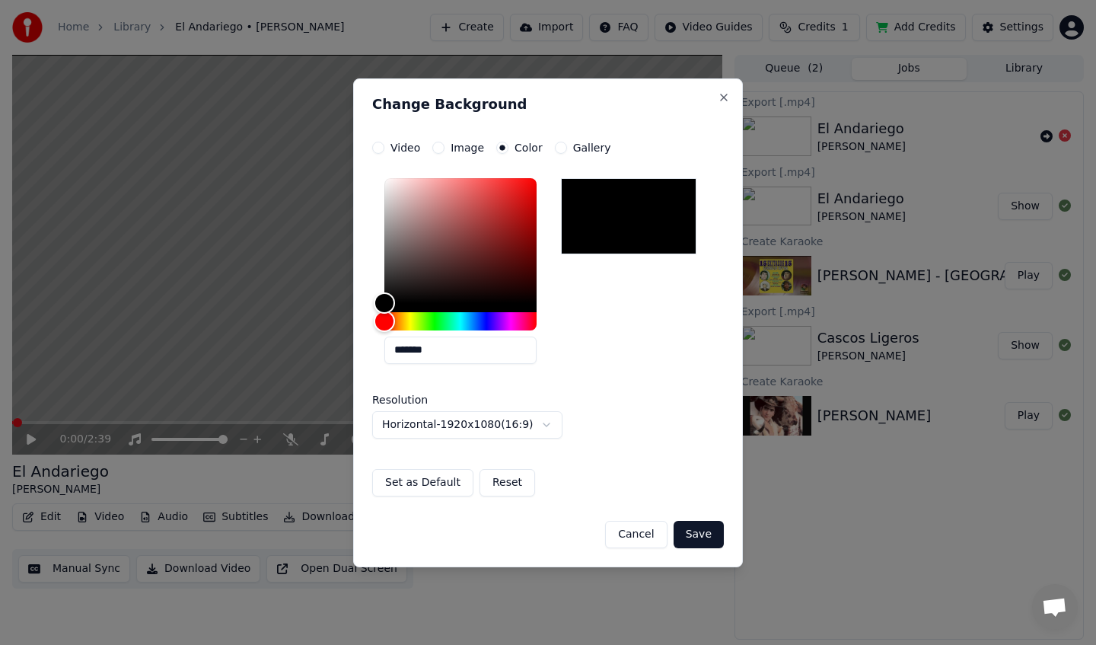
click at [558, 143] on button "Gallery" at bounding box center [561, 148] width 12 height 12
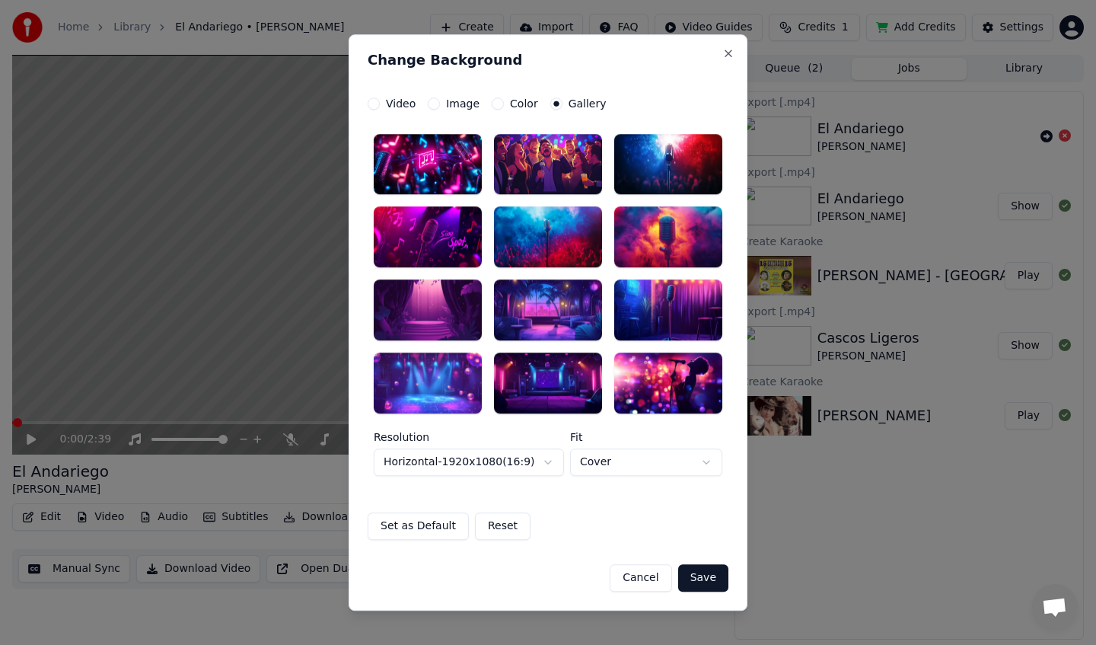
click at [710, 466] on button "Cover" at bounding box center [646, 461] width 152 height 27
click at [569, 386] on div at bounding box center [548, 382] width 108 height 61
click at [700, 575] on button "Save" at bounding box center [703, 577] width 50 height 27
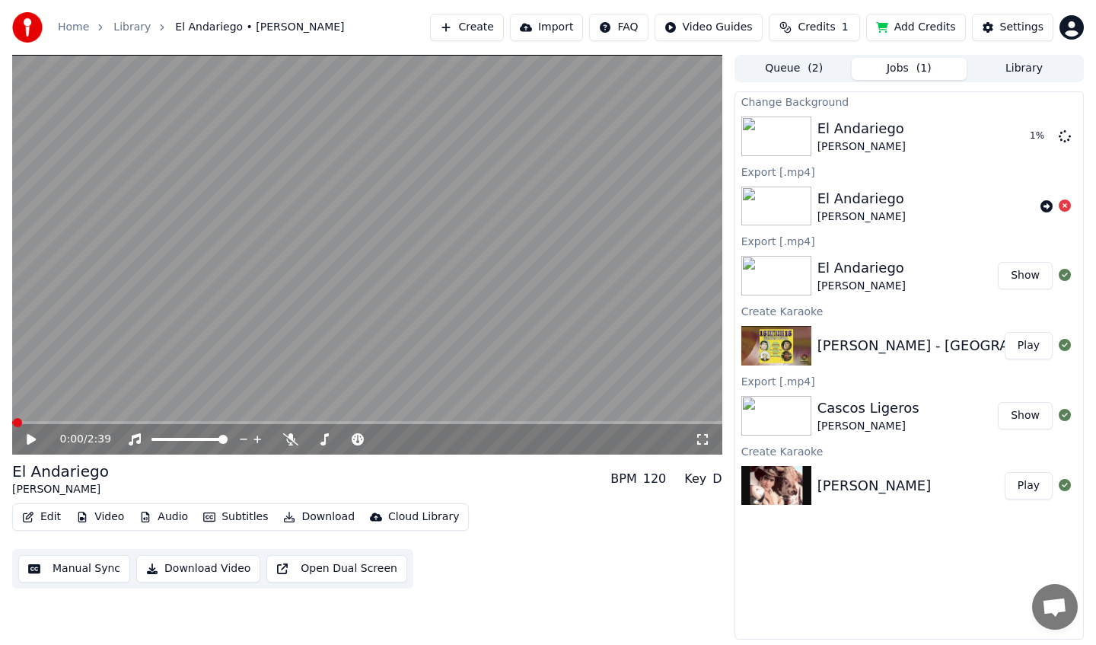
click at [32, 440] on icon at bounding box center [31, 439] width 9 height 11
click at [1023, 281] on button "Show" at bounding box center [1025, 275] width 55 height 27
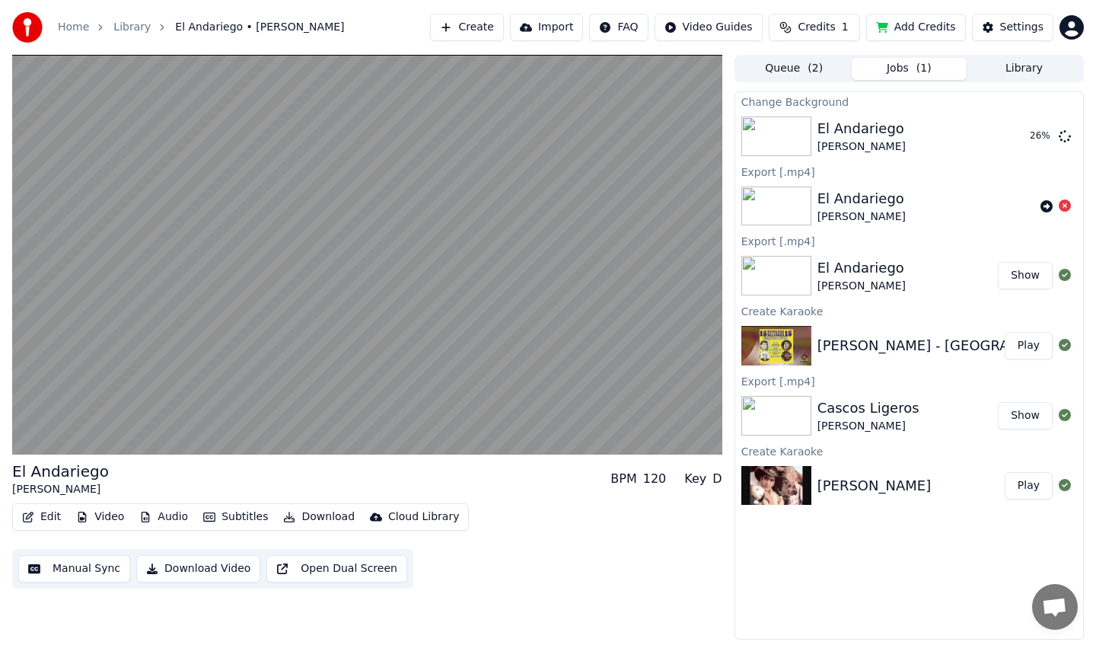
click at [1032, 478] on button "Play" at bounding box center [1028, 485] width 48 height 27
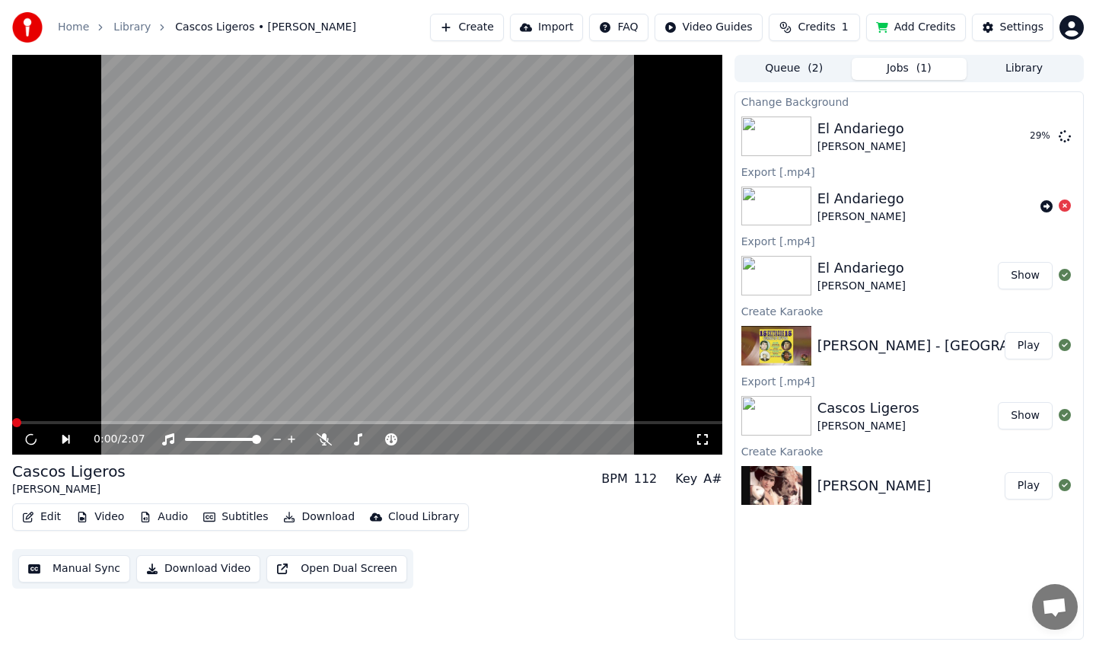
click at [1036, 345] on button "Play" at bounding box center [1028, 345] width 48 height 27
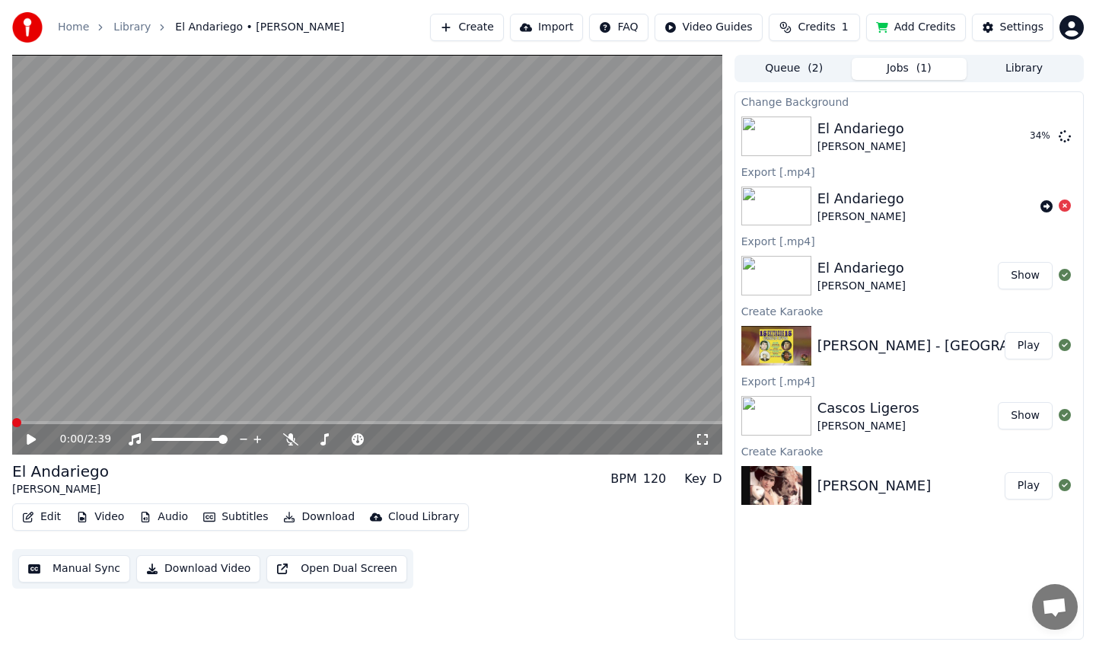
click at [397, 198] on video at bounding box center [367, 254] width 710 height 399
click at [358, 254] on video at bounding box center [367, 254] width 710 height 399
click at [107, 514] on button "Video" at bounding box center [100, 516] width 60 height 21
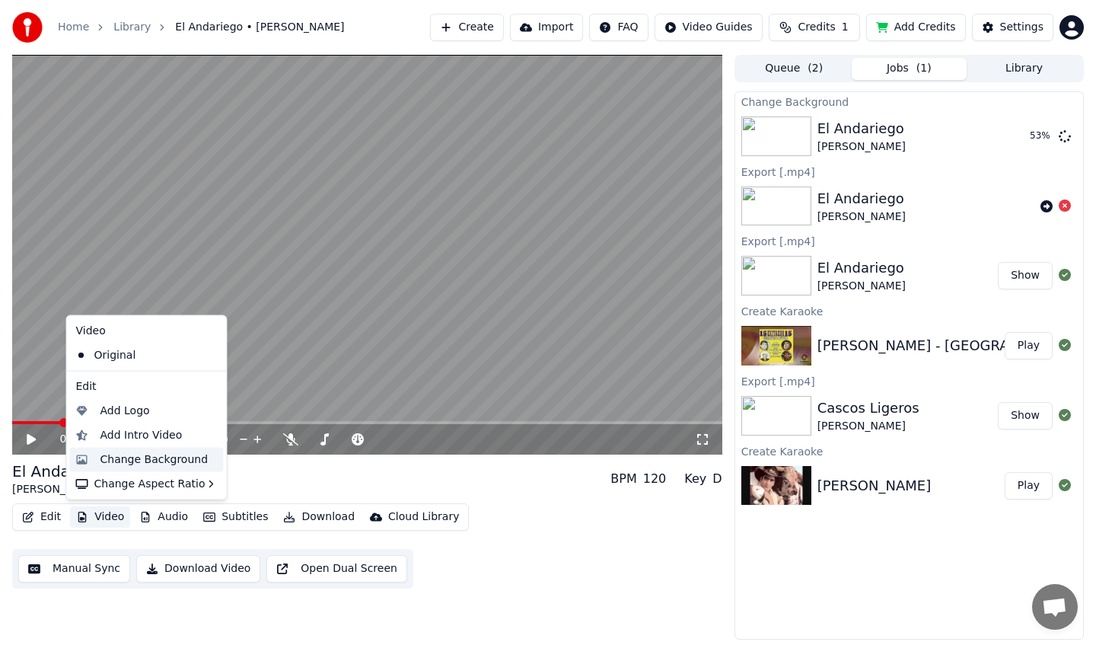
click at [181, 462] on div "Change Background" at bounding box center [154, 458] width 108 height 15
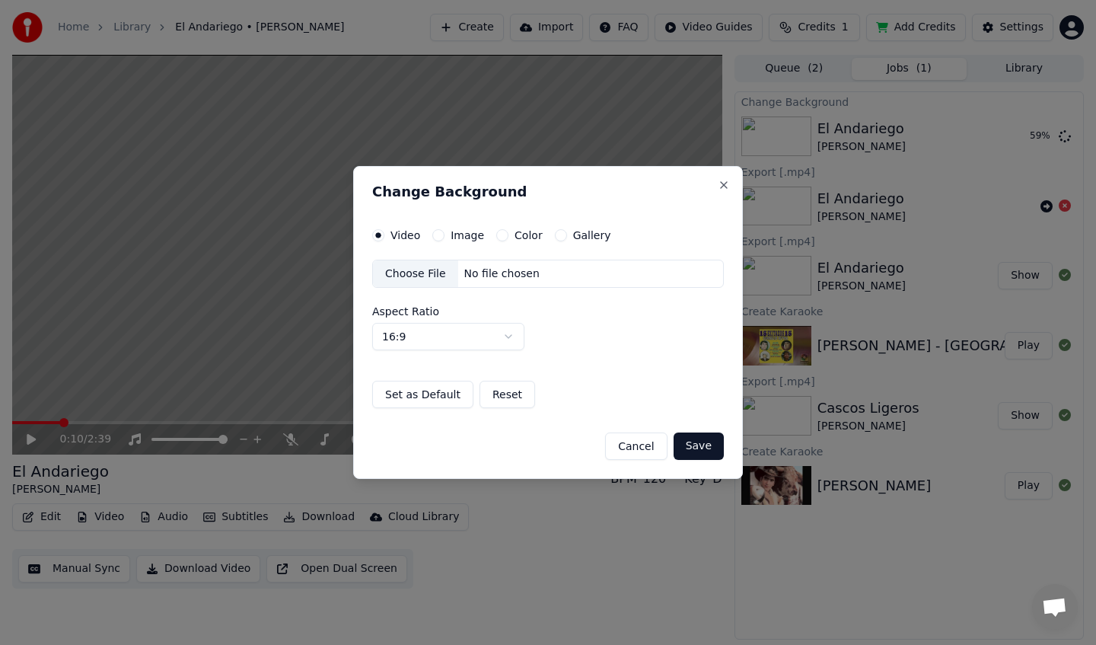
click at [441, 233] on button "Image" at bounding box center [438, 235] width 12 height 12
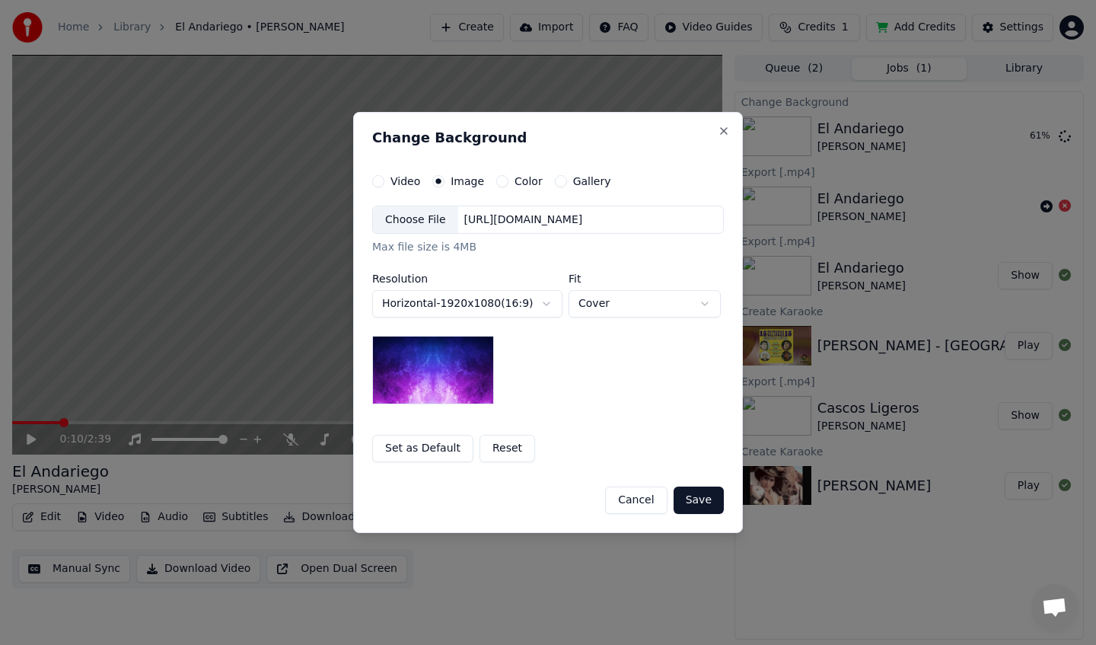
click at [474, 384] on img at bounding box center [433, 370] width 122 height 68
click at [695, 501] on button "Save" at bounding box center [698, 499] width 50 height 27
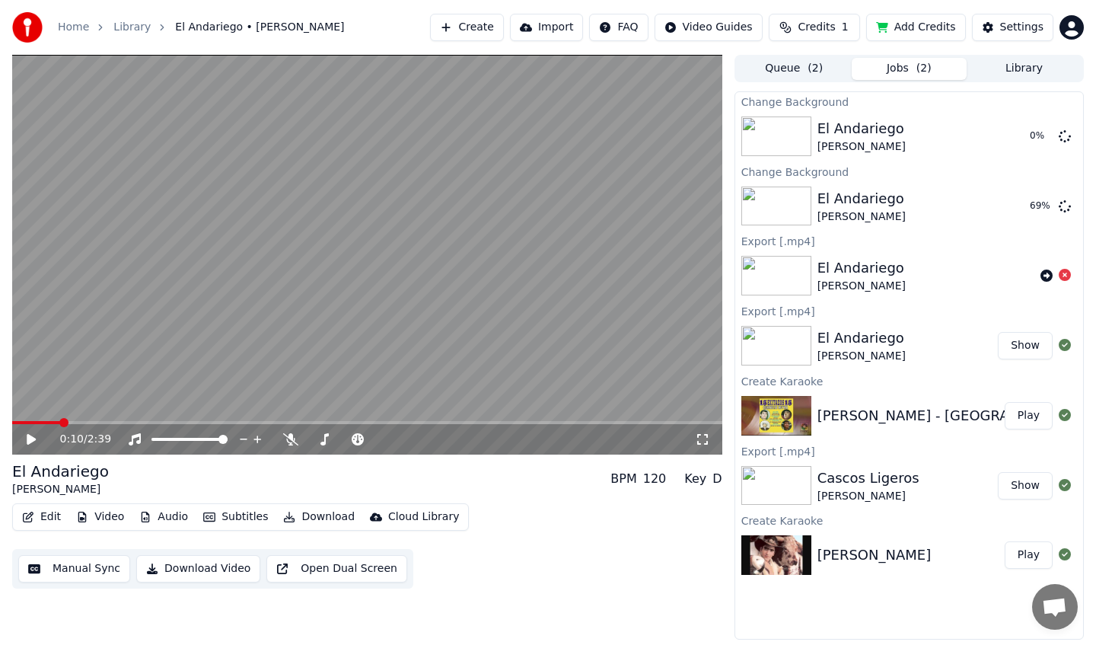
click at [378, 21] on div "Home Library [GEOGRAPHIC_DATA] • [PERSON_NAME] Create Import FAQ Video Guides C…" at bounding box center [548, 27] width 1096 height 55
